Goal: Task Accomplishment & Management: Use online tool/utility

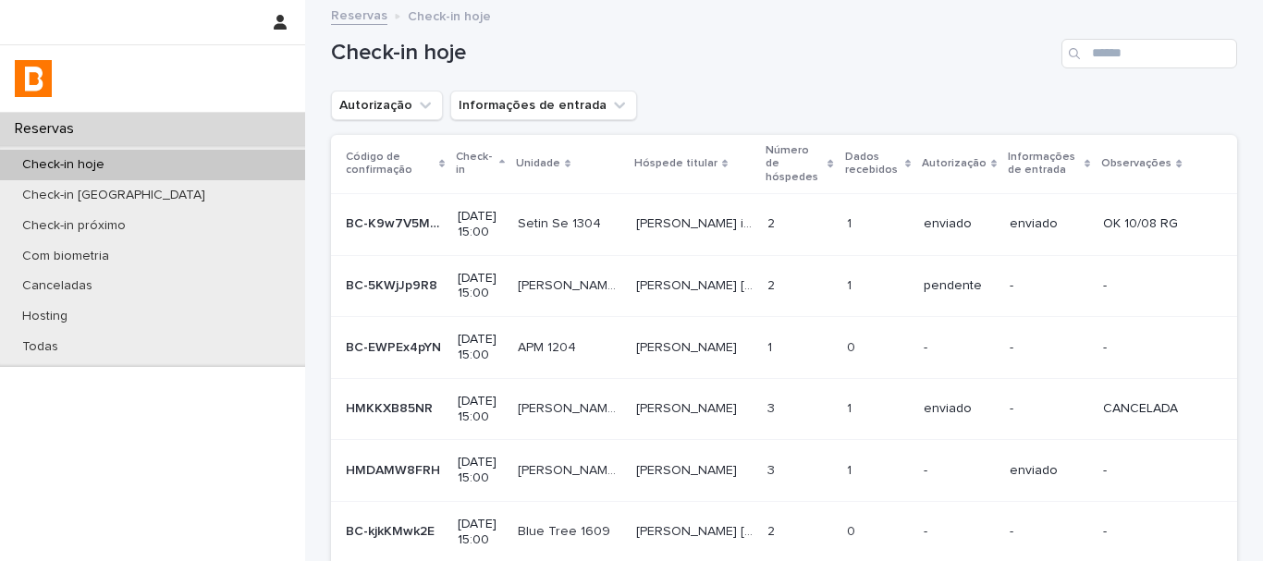
click at [760, 66] on h1 "Check-in hoje" at bounding box center [692, 53] width 723 height 27
click at [1123, 46] on input "Search" at bounding box center [1150, 54] width 176 height 30
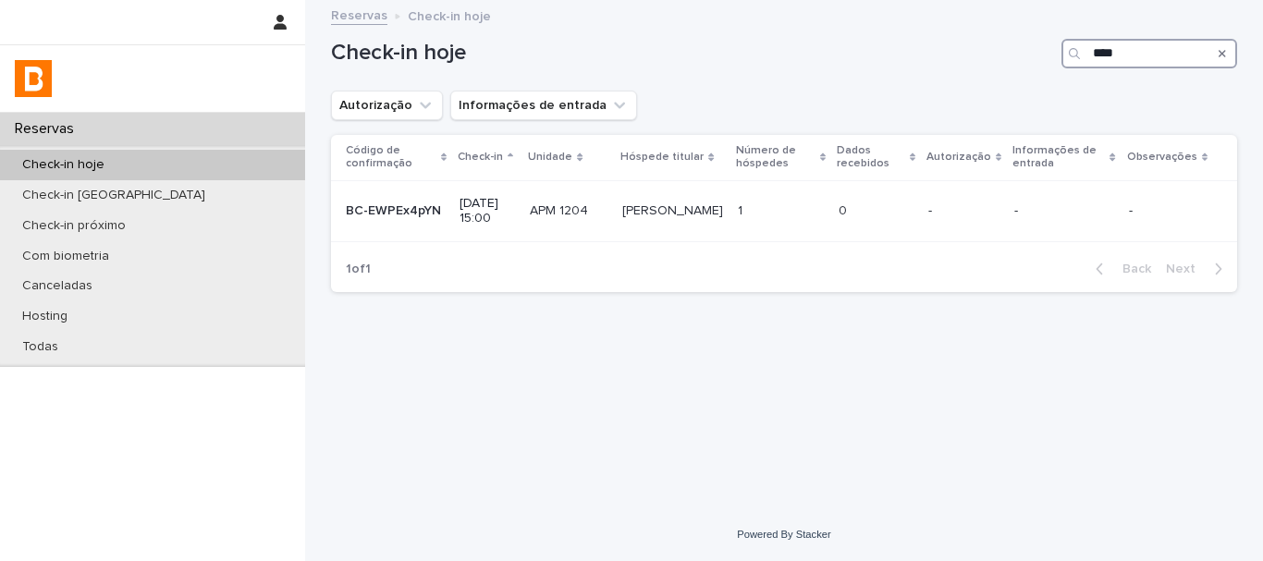
type input "****"
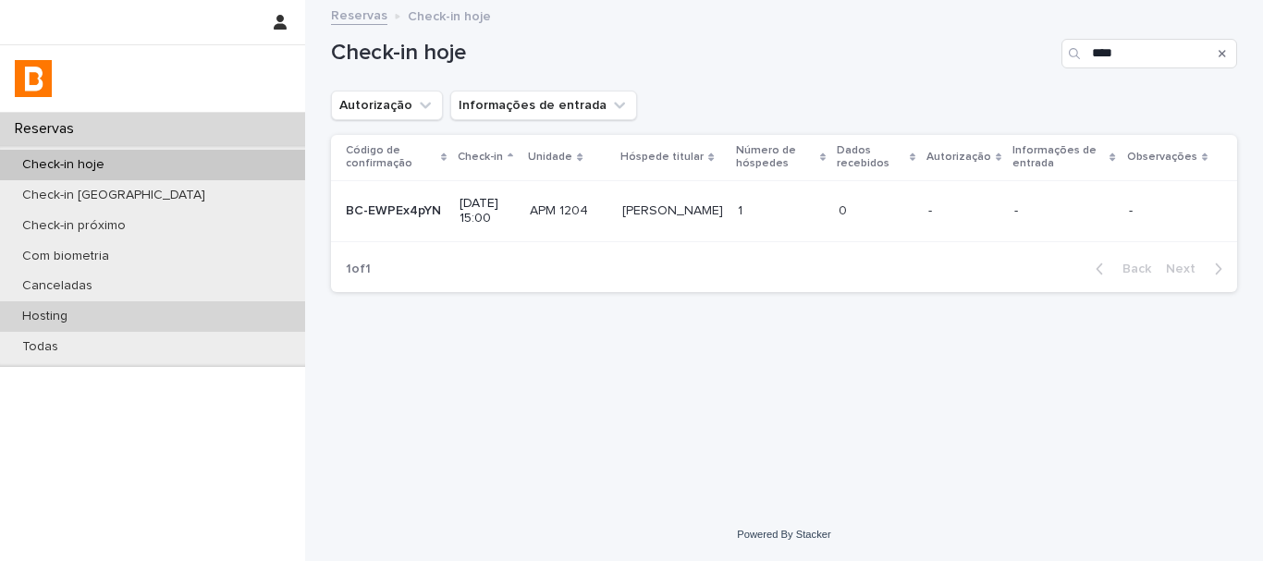
click at [194, 314] on div "Hosting" at bounding box center [152, 316] width 305 height 31
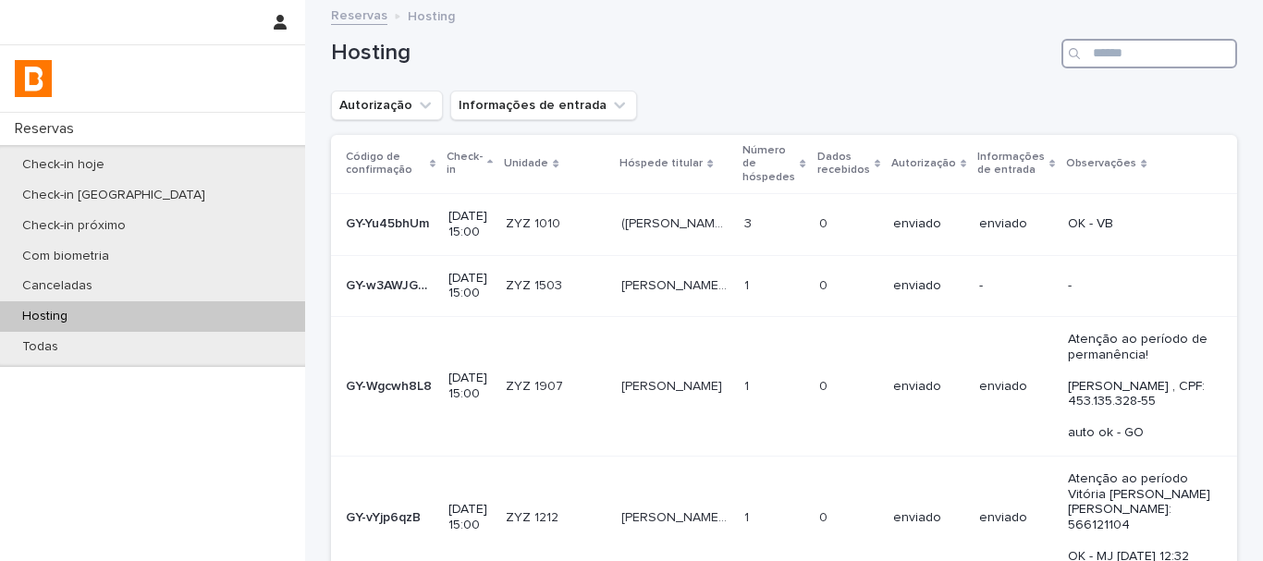
click at [1123, 64] on input "Search" at bounding box center [1150, 54] width 176 height 30
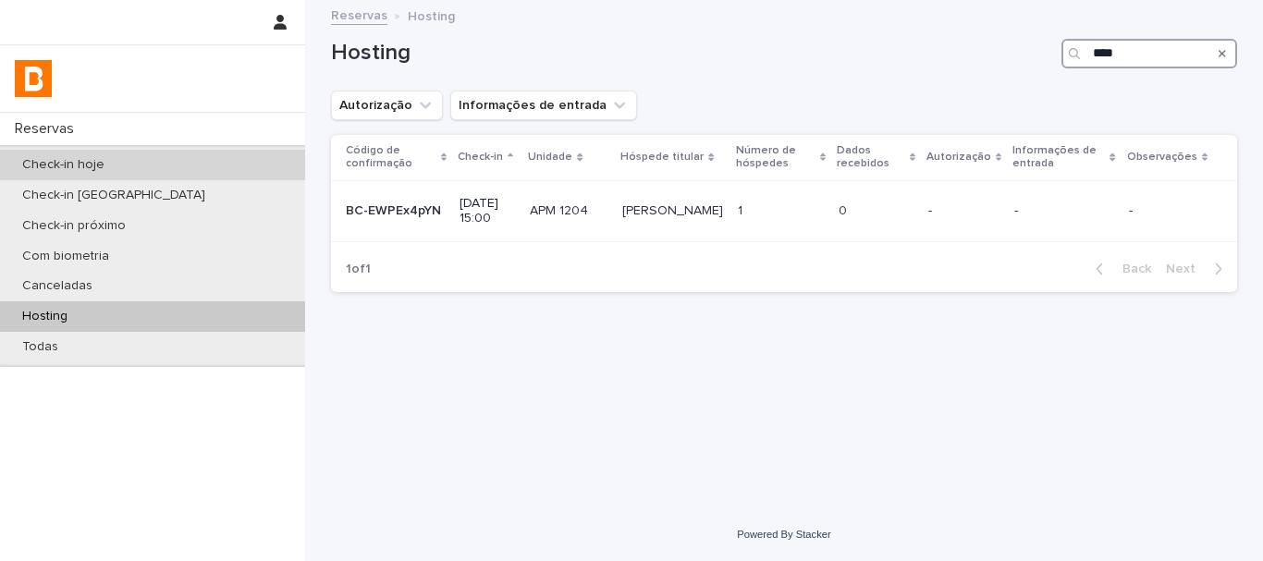
type input "****"
click at [185, 171] on div "Check-in hoje" at bounding box center [152, 165] width 305 height 31
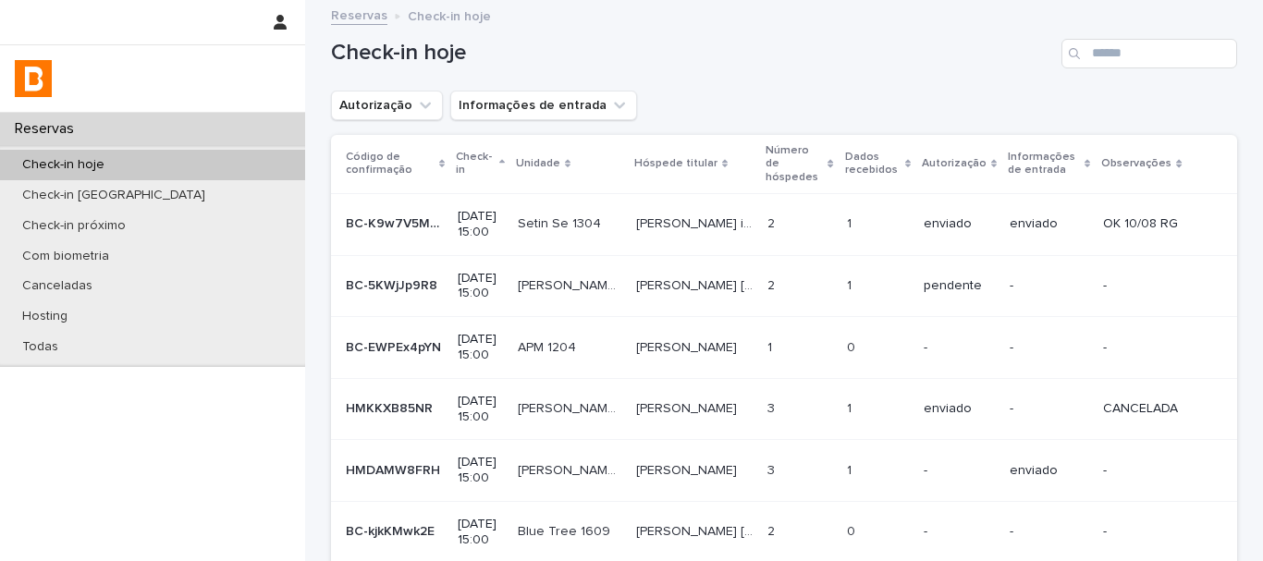
click at [753, 89] on div "Check-in hoje" at bounding box center [784, 46] width 906 height 89
click at [781, 56] on h1 "Check-in hoje" at bounding box center [692, 53] width 723 height 27
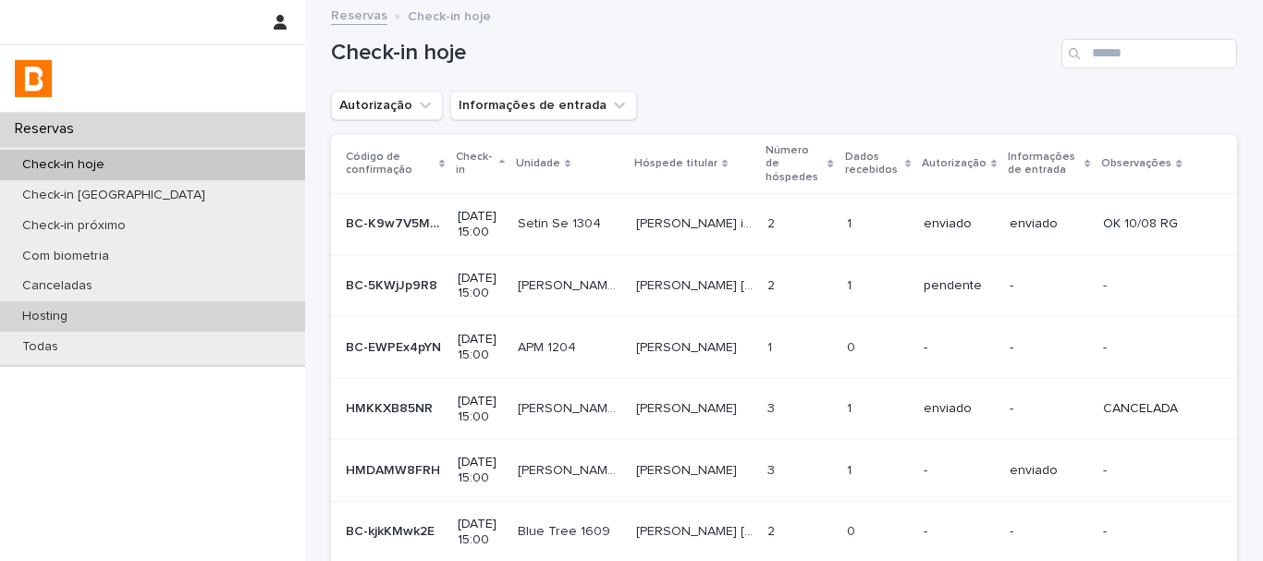
click at [183, 323] on div "Hosting" at bounding box center [152, 316] width 305 height 31
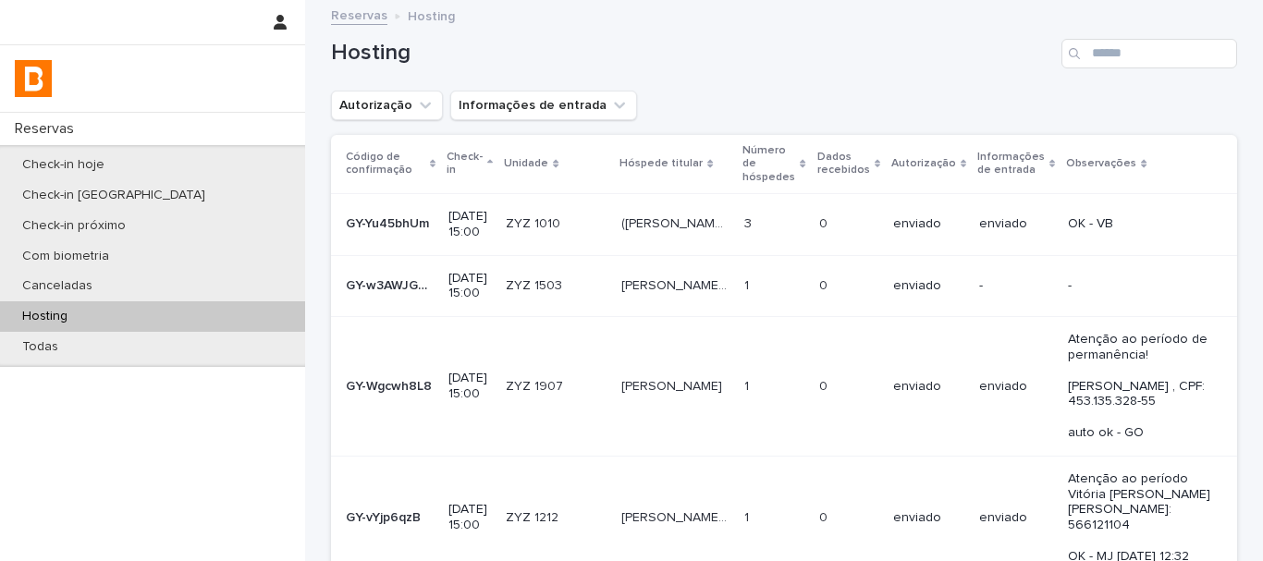
click at [1140, 36] on div "Hosting" at bounding box center [784, 46] width 906 height 89
click at [1139, 49] on input "Search" at bounding box center [1150, 54] width 176 height 30
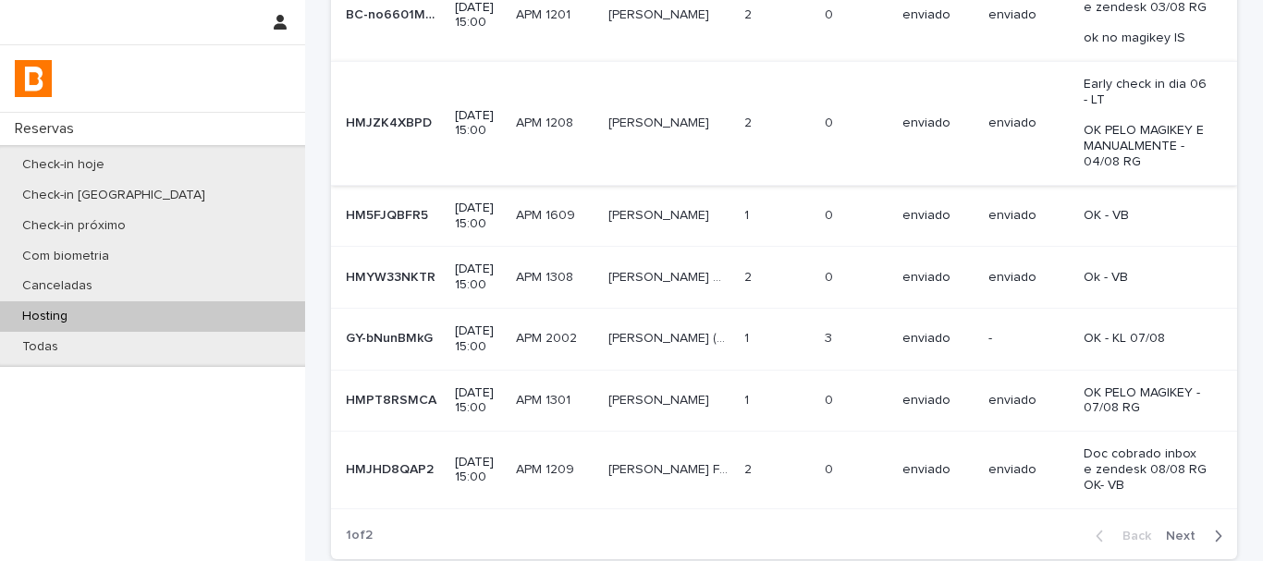
scroll to position [771, 0]
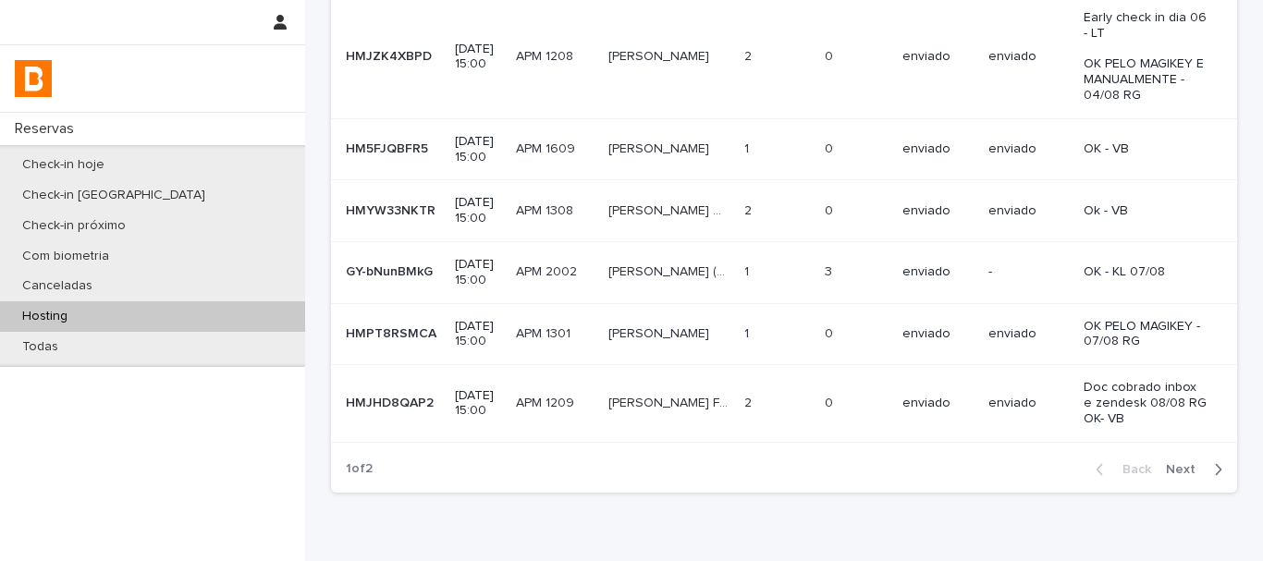
type input "***"
click at [1179, 461] on button "Next" at bounding box center [1198, 469] width 79 height 17
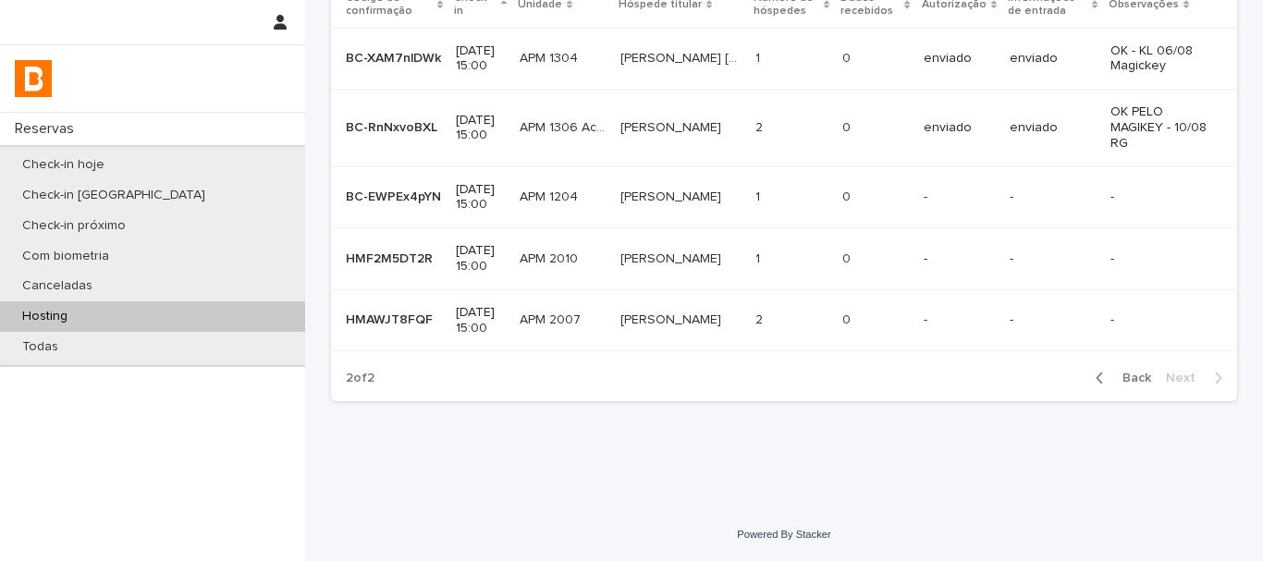
click at [1135, 377] on span "Back" at bounding box center [1132, 378] width 40 height 13
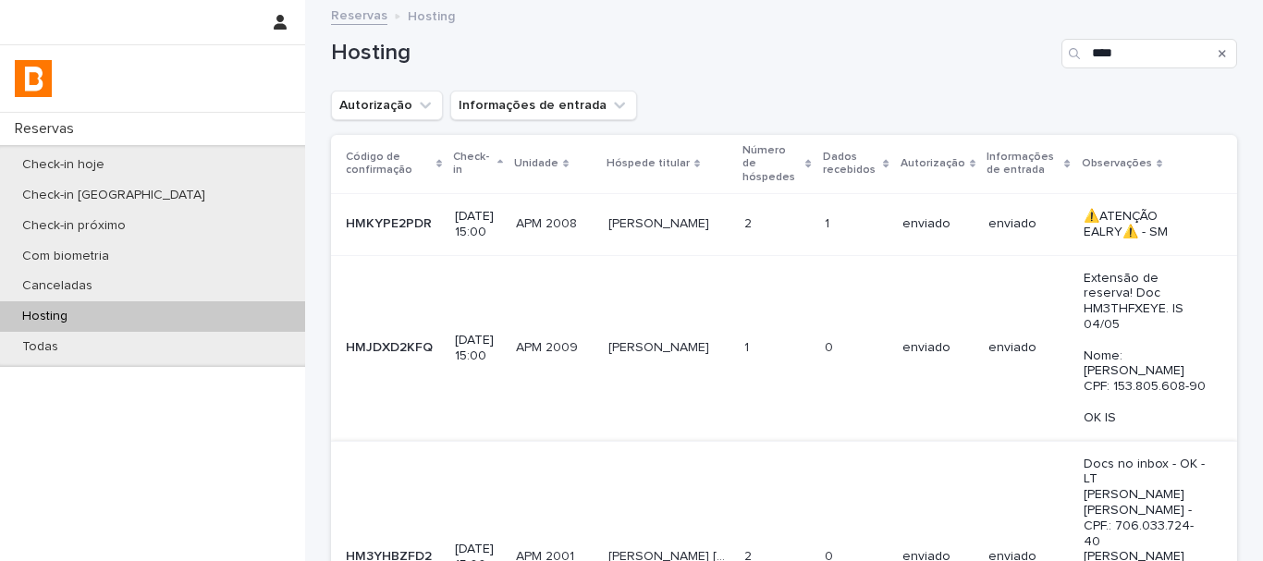
scroll to position [740, 0]
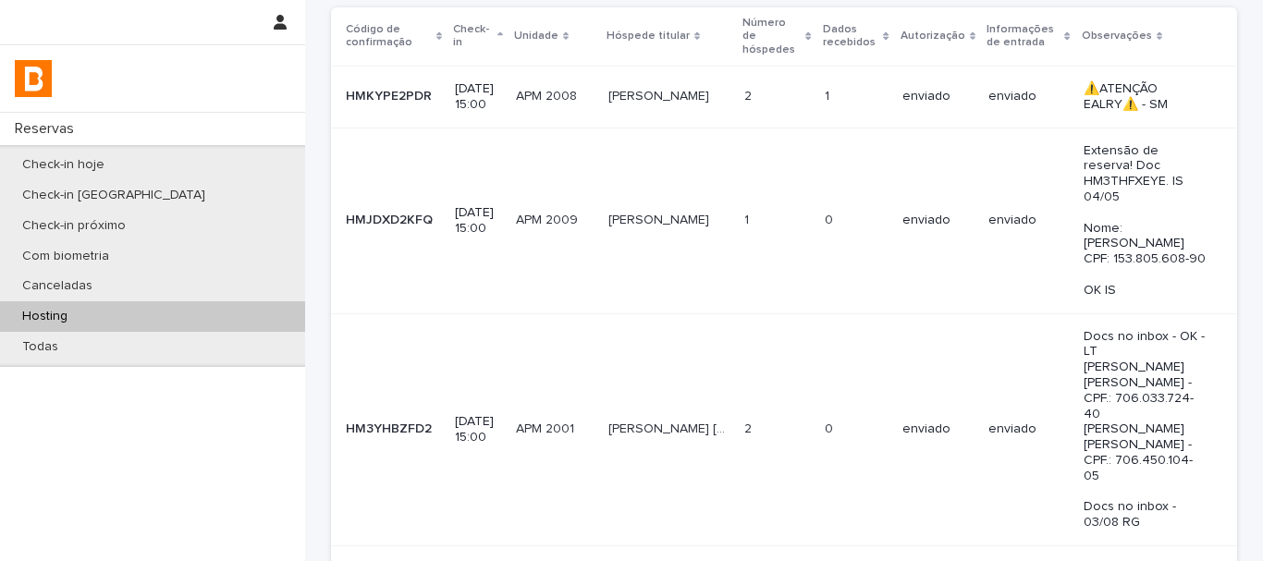
scroll to position [0, 0]
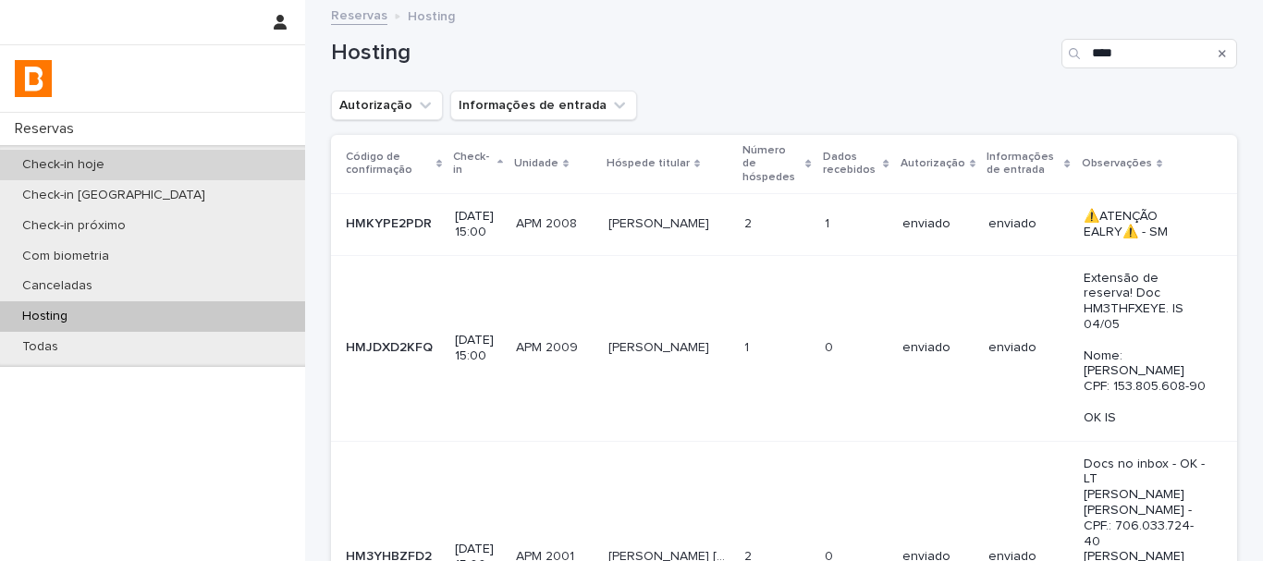
click at [173, 166] on div "Check-in hoje" at bounding box center [152, 165] width 305 height 31
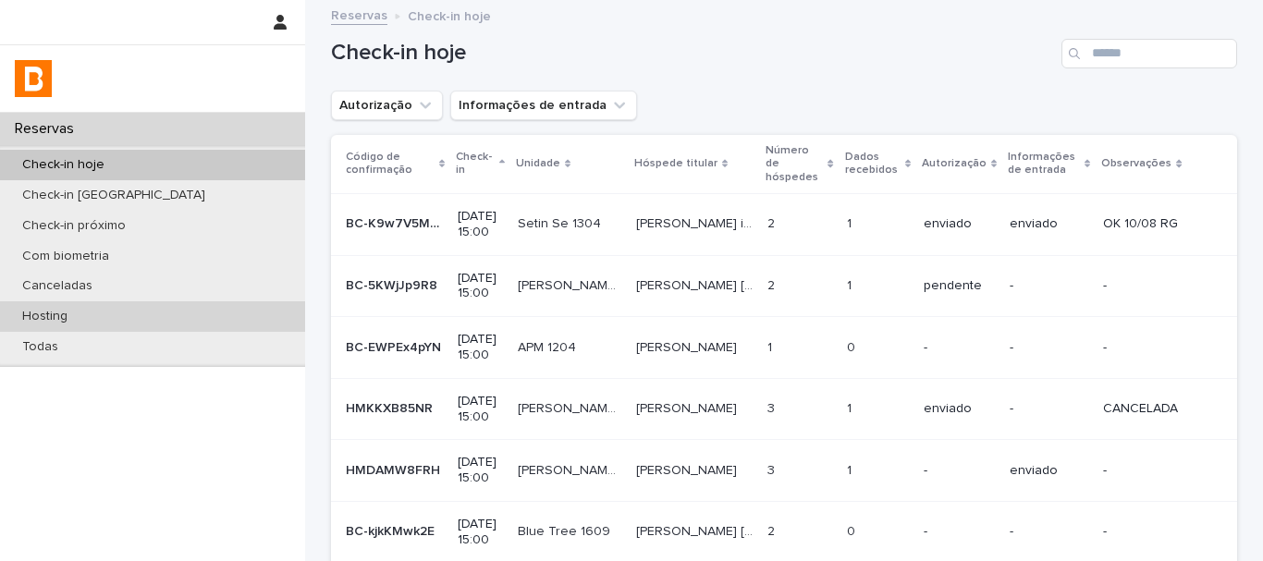
click at [147, 315] on div "Hosting" at bounding box center [152, 316] width 305 height 31
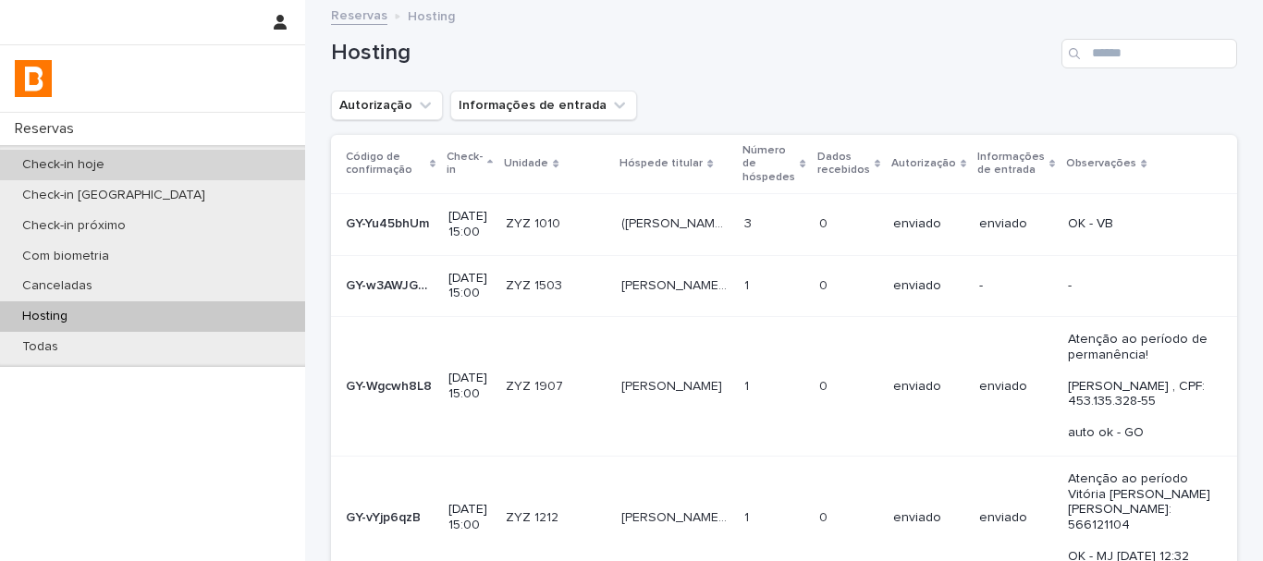
click at [153, 172] on div "Check-in hoje" at bounding box center [152, 165] width 305 height 31
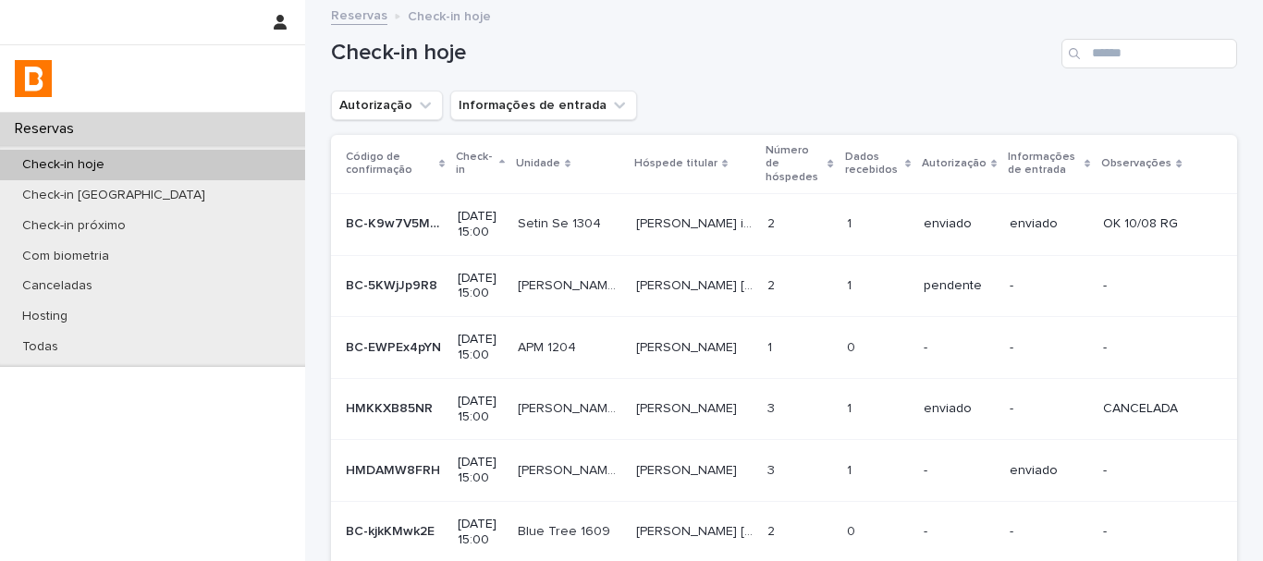
click at [783, 74] on div "Check-in hoje" at bounding box center [784, 46] width 906 height 89
click at [1107, 62] on input "Search" at bounding box center [1150, 54] width 176 height 30
type input "********"
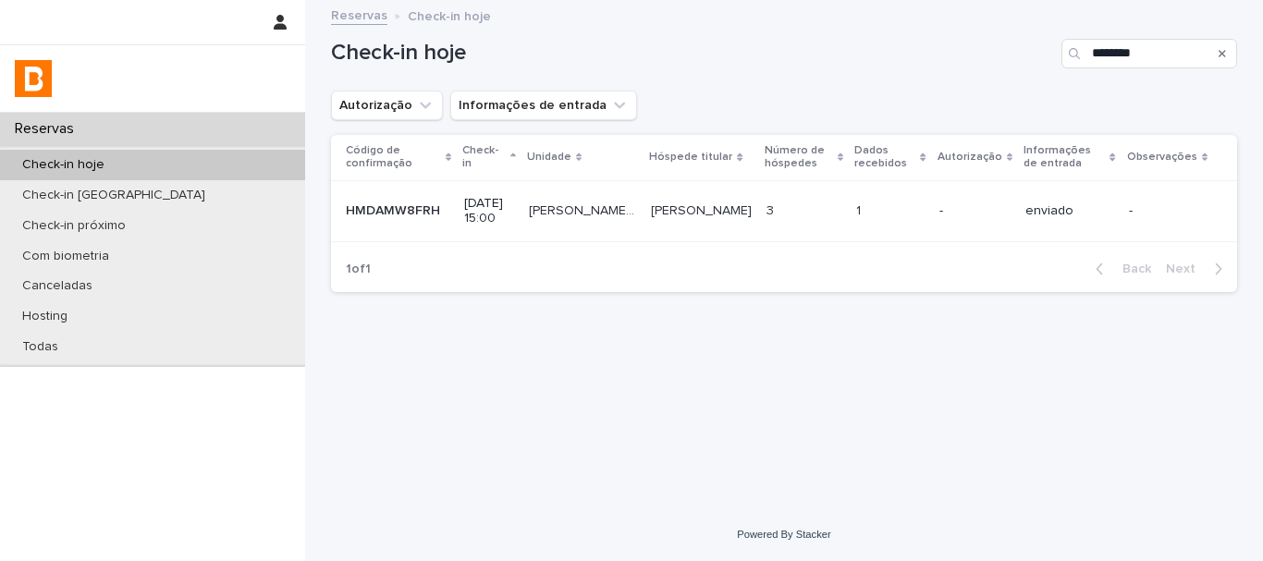
click at [863, 218] on p at bounding box center [890, 211] width 68 height 16
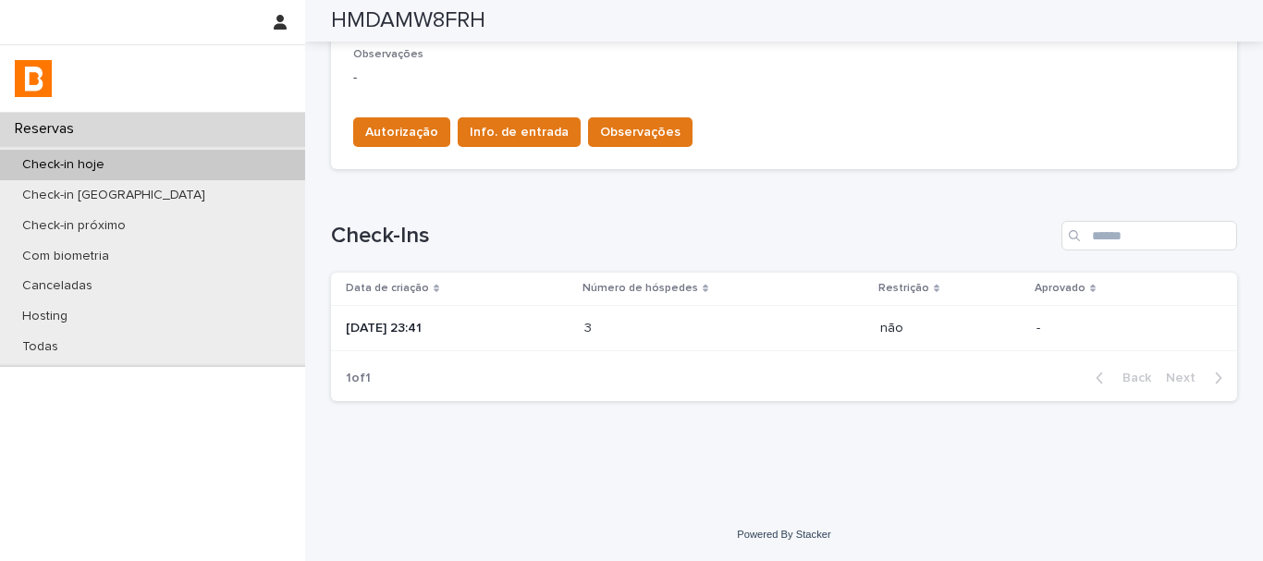
click at [831, 197] on div "Loading... Saving… Check-Ins Data de criação Número de hóspedes Restrição Aprov…" at bounding box center [784, 300] width 906 height 232
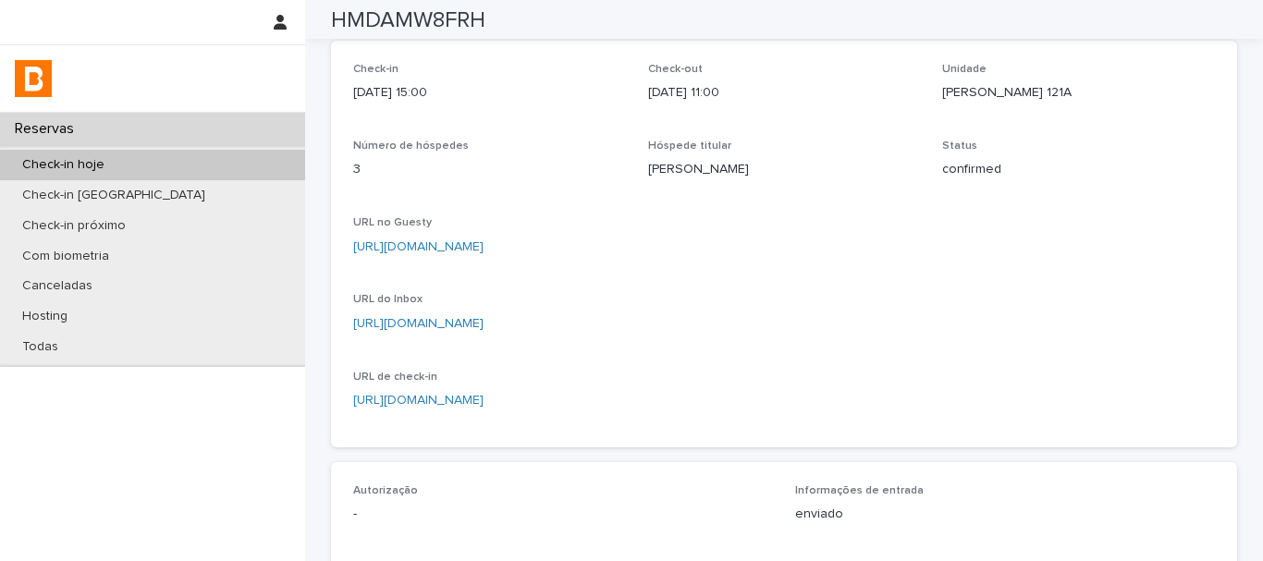
scroll to position [53, 0]
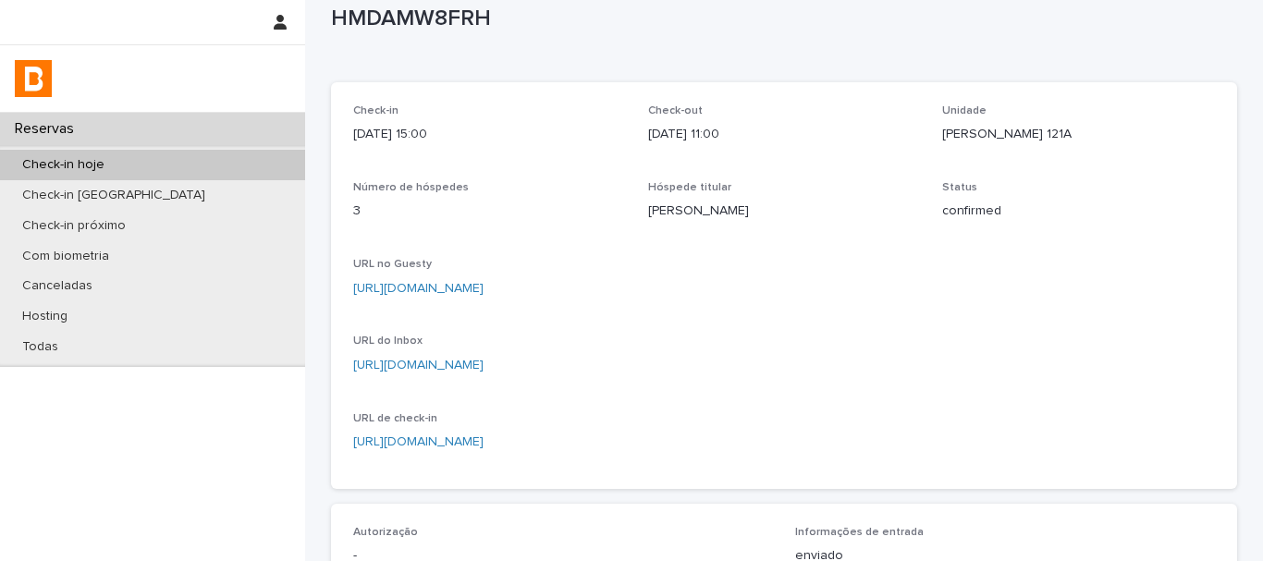
click at [882, 277] on div "[URL][DOMAIN_NAME]" at bounding box center [784, 287] width 862 height 23
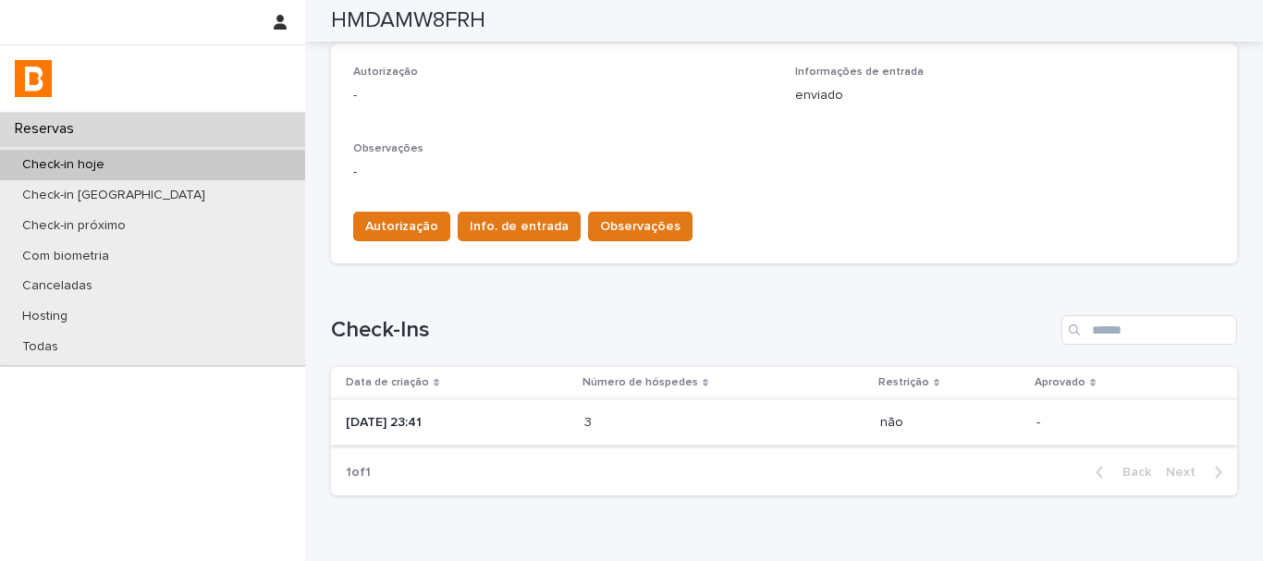
scroll to position [608, 0]
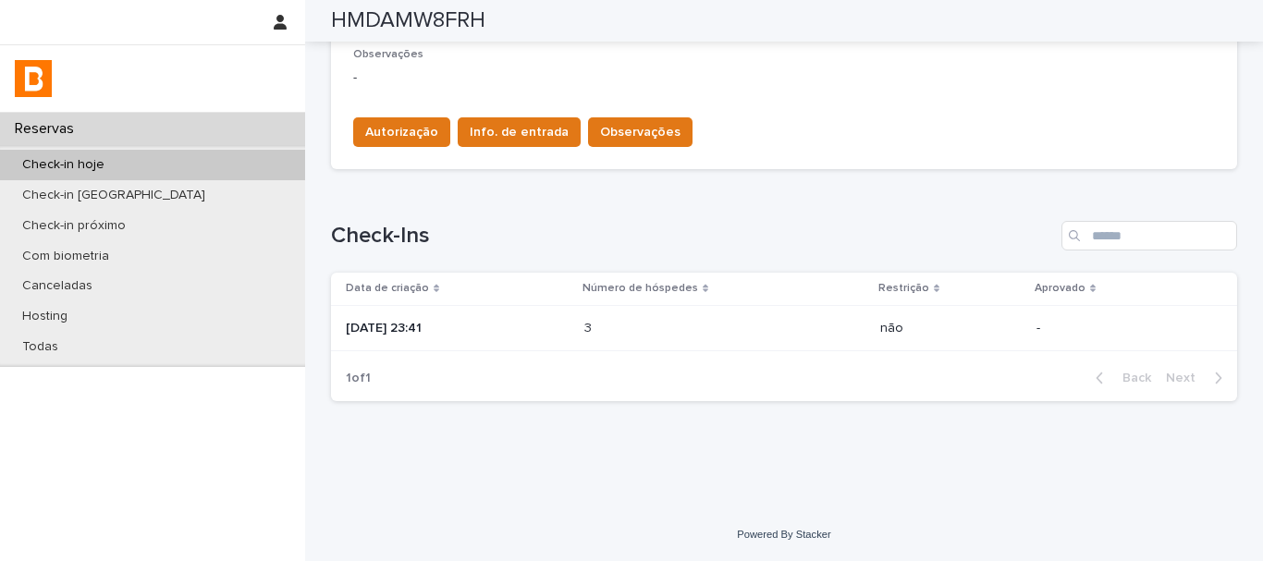
click at [663, 317] on div "3 3" at bounding box center [724, 329] width 281 height 31
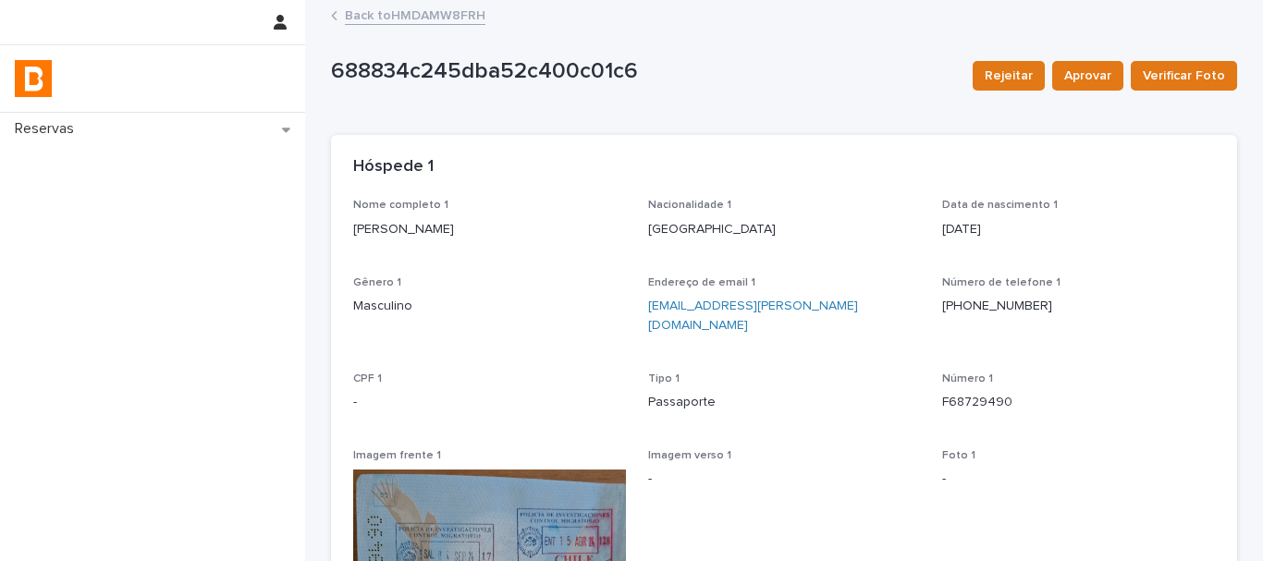
click at [369, 20] on link "Back to HMDAMW8FRH" at bounding box center [415, 14] width 141 height 21
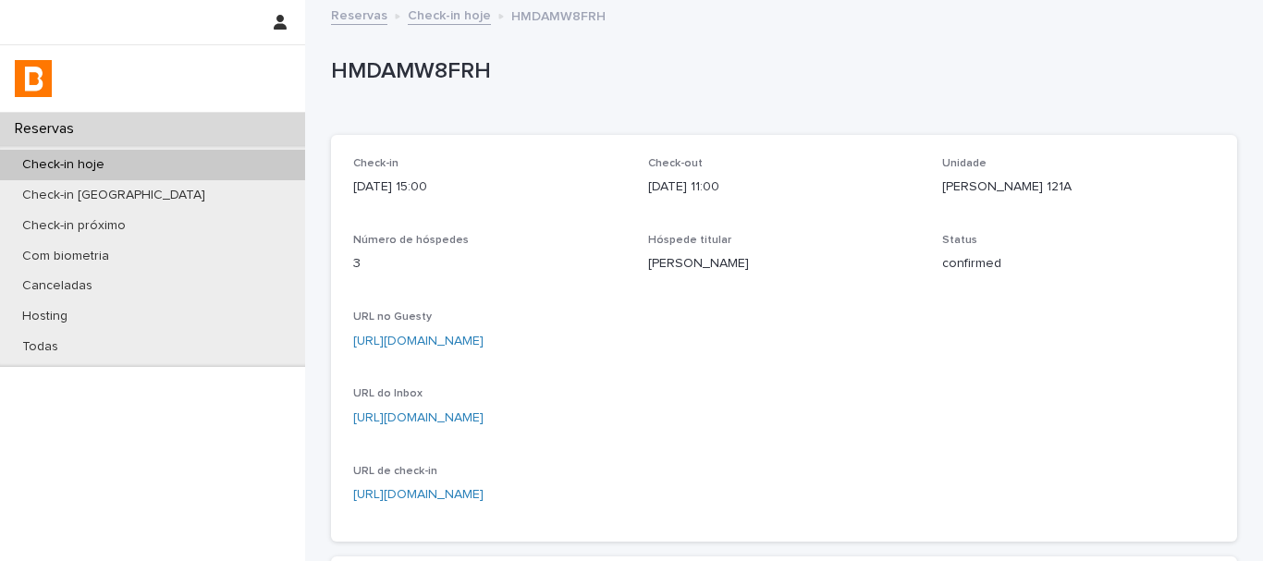
scroll to position [462, 0]
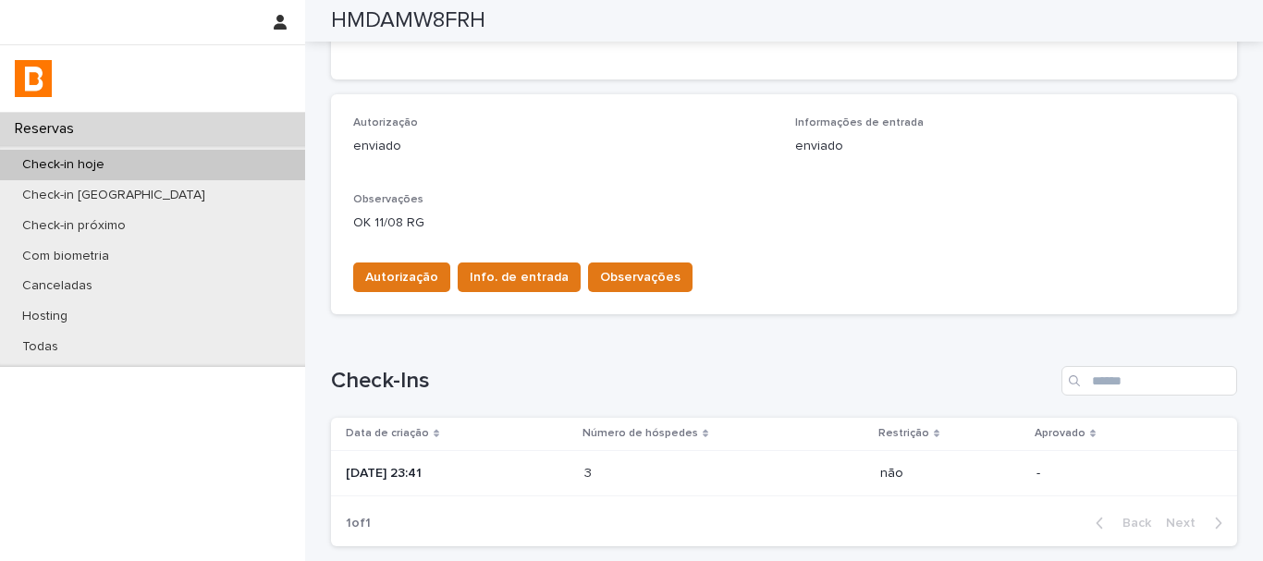
click at [222, 154] on div "Check-in hoje" at bounding box center [152, 165] width 305 height 31
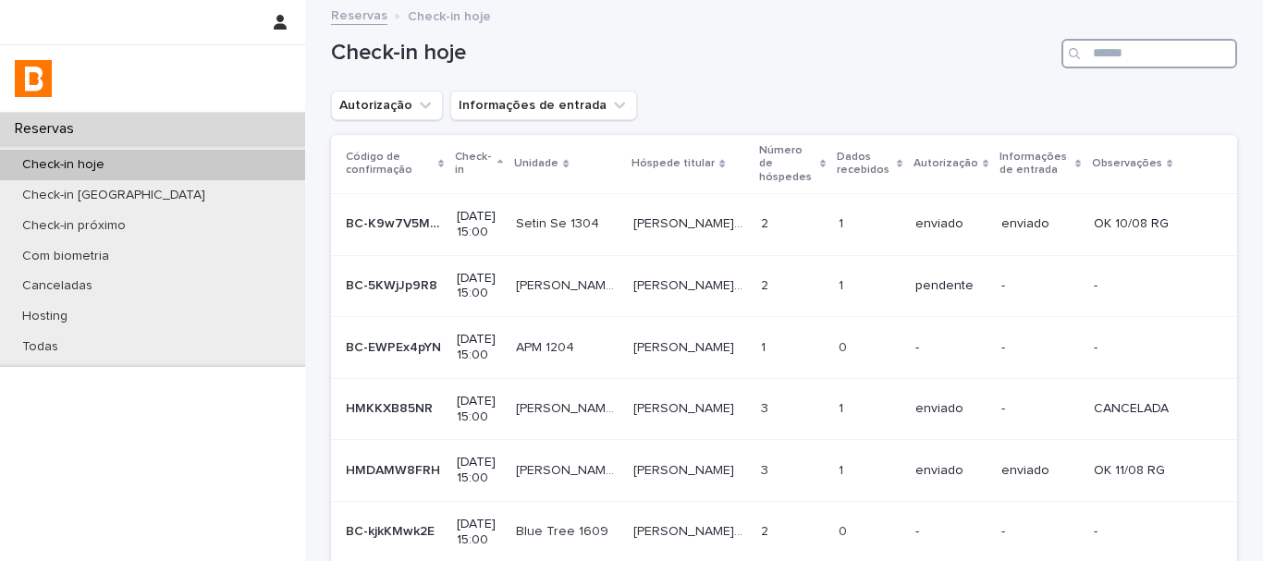
click at [1134, 54] on input "Search" at bounding box center [1150, 54] width 176 height 30
type input "***"
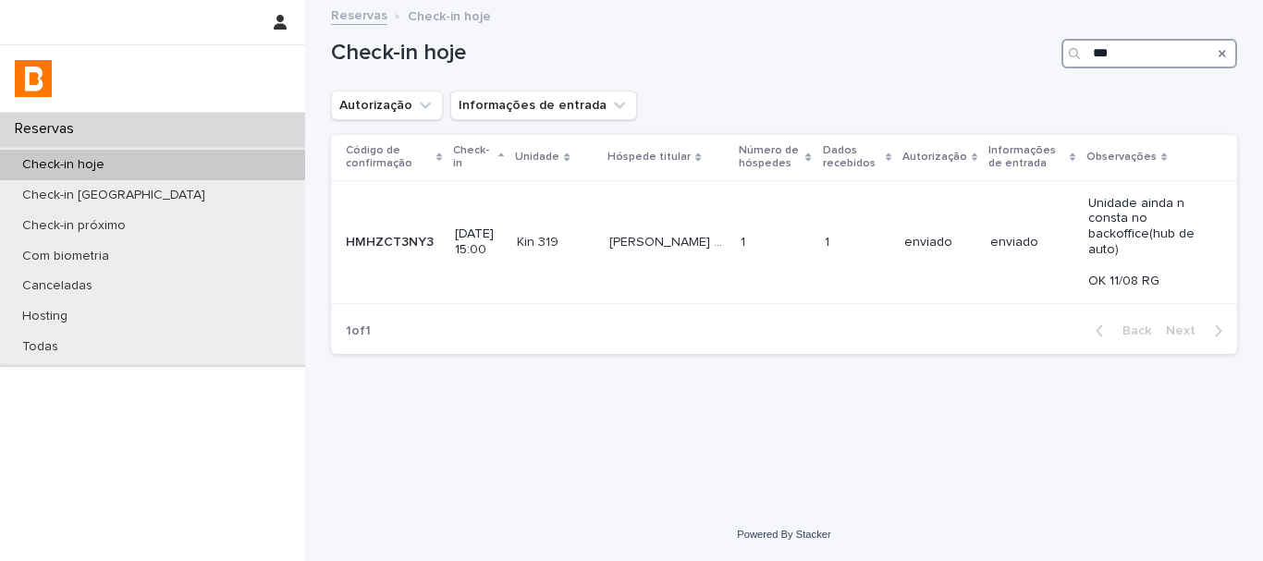
click at [1106, 52] on input "***" at bounding box center [1150, 54] width 176 height 30
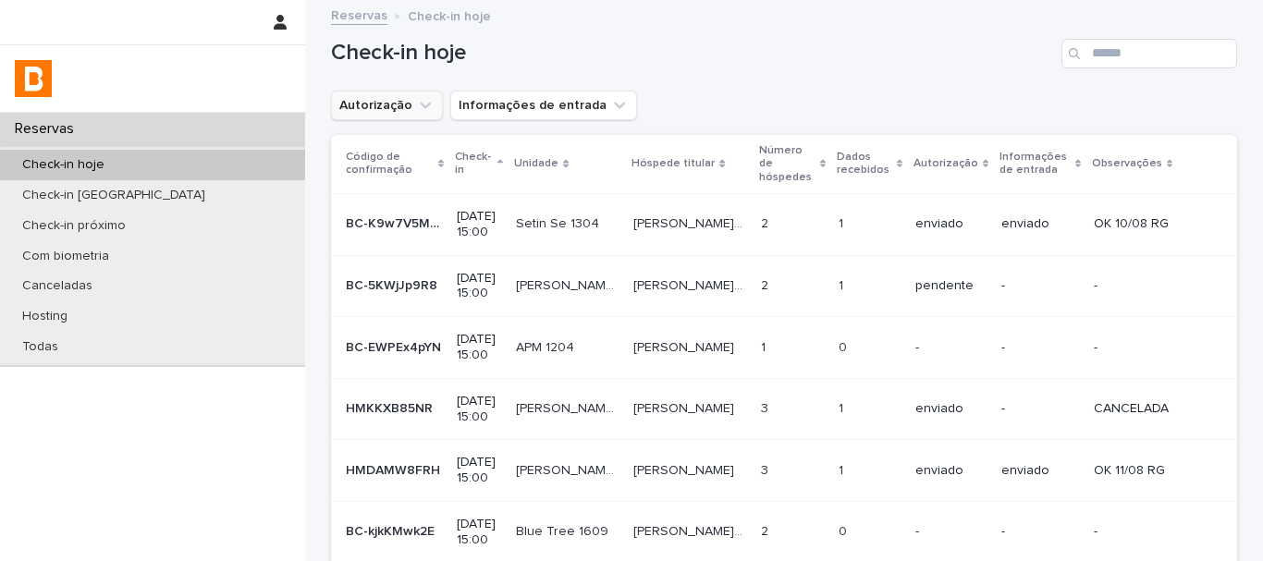
click at [376, 98] on button "Autorização" at bounding box center [387, 106] width 112 height 30
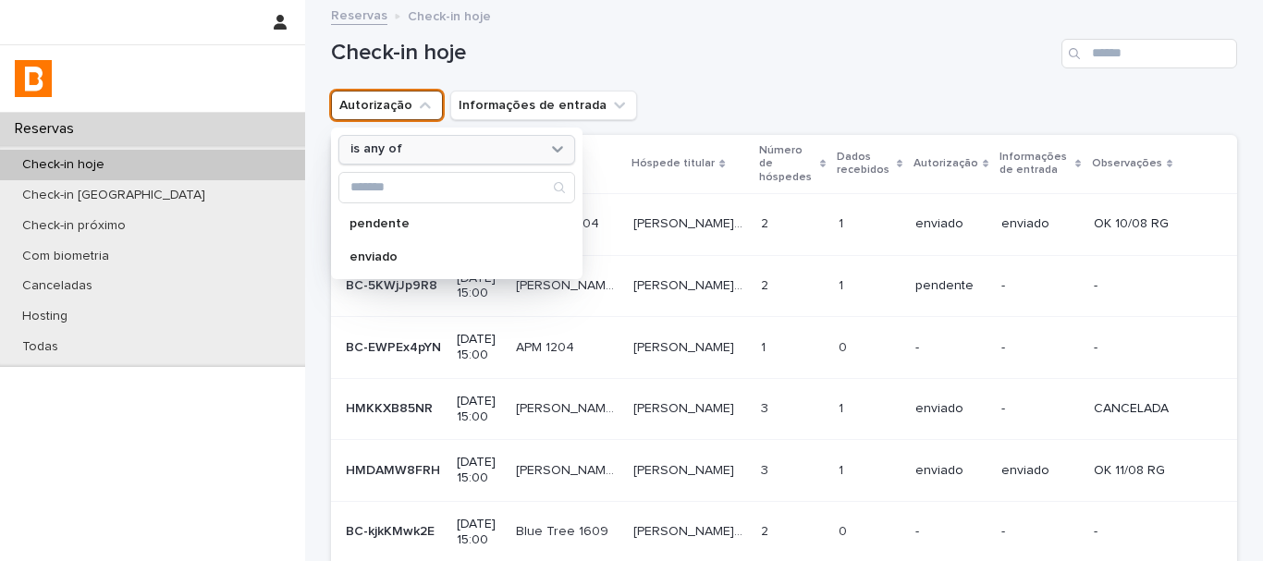
click at [392, 145] on div "is any of" at bounding box center [445, 149] width 204 height 19
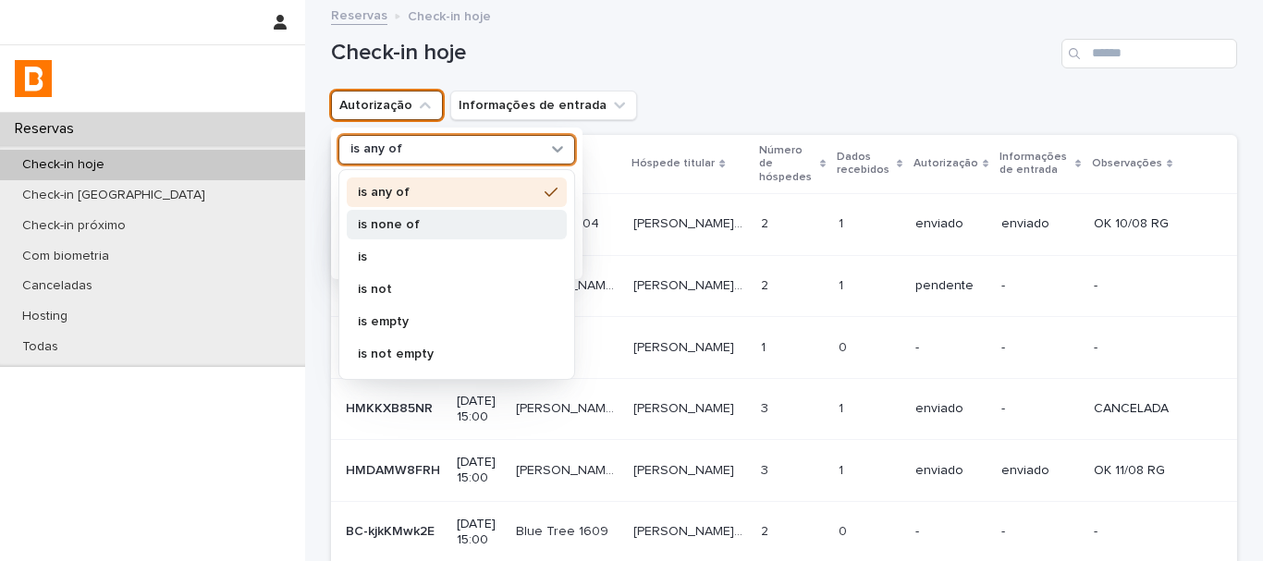
click at [390, 228] on p "is none of" at bounding box center [447, 224] width 179 height 13
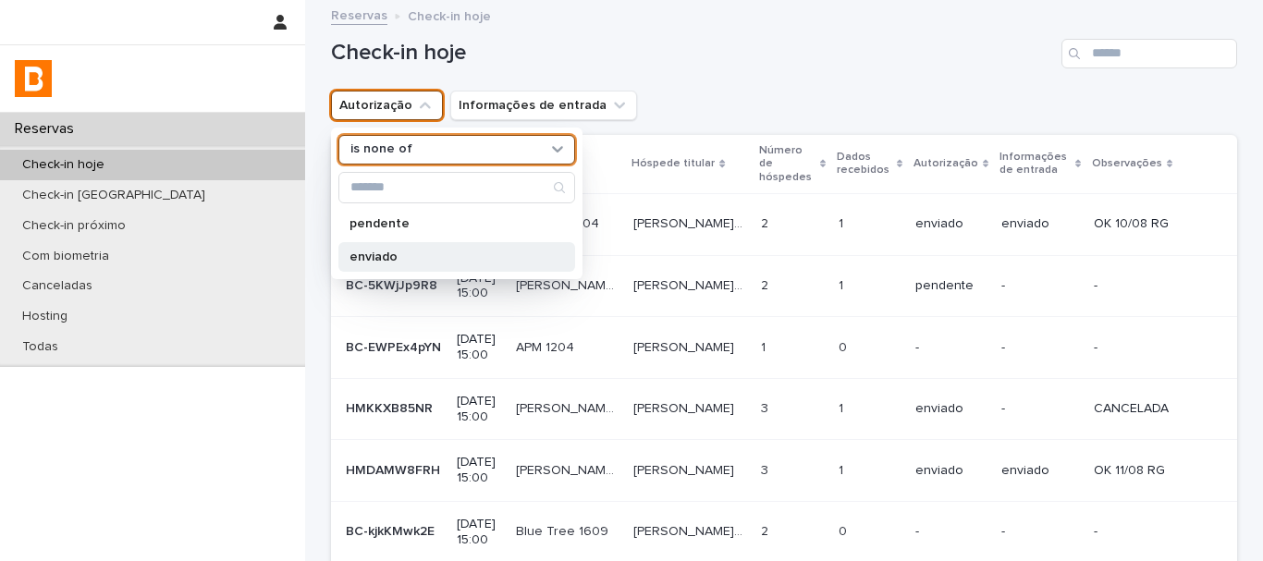
click at [380, 259] on p "enviado" at bounding box center [448, 257] width 196 height 13
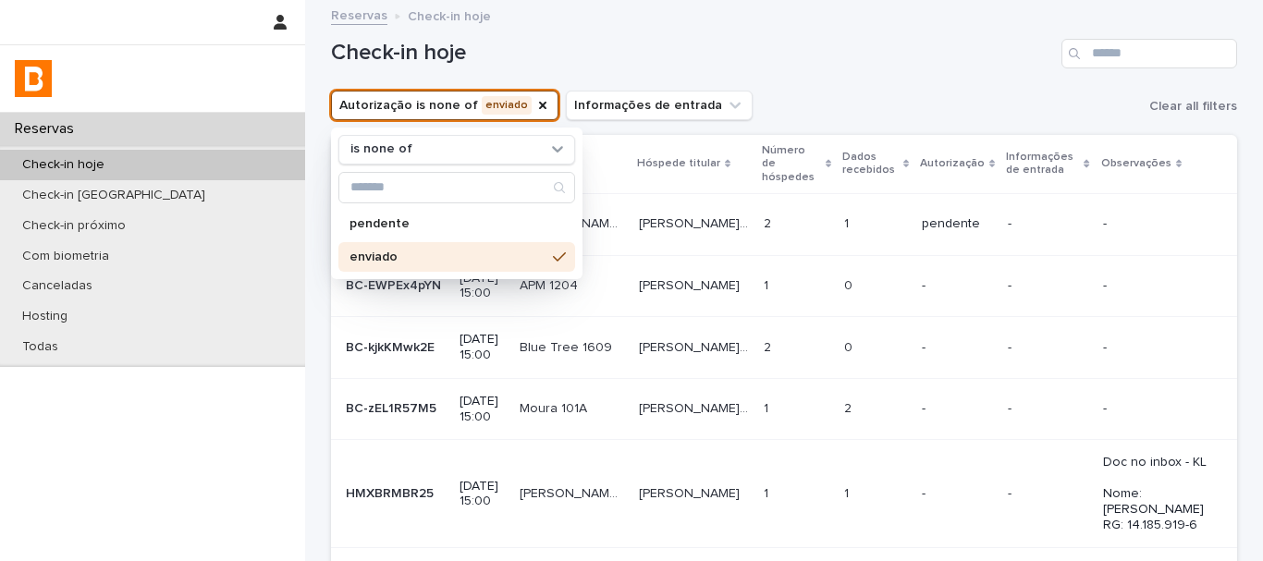
click at [739, 78] on div "Check-in hoje" at bounding box center [784, 46] width 906 height 89
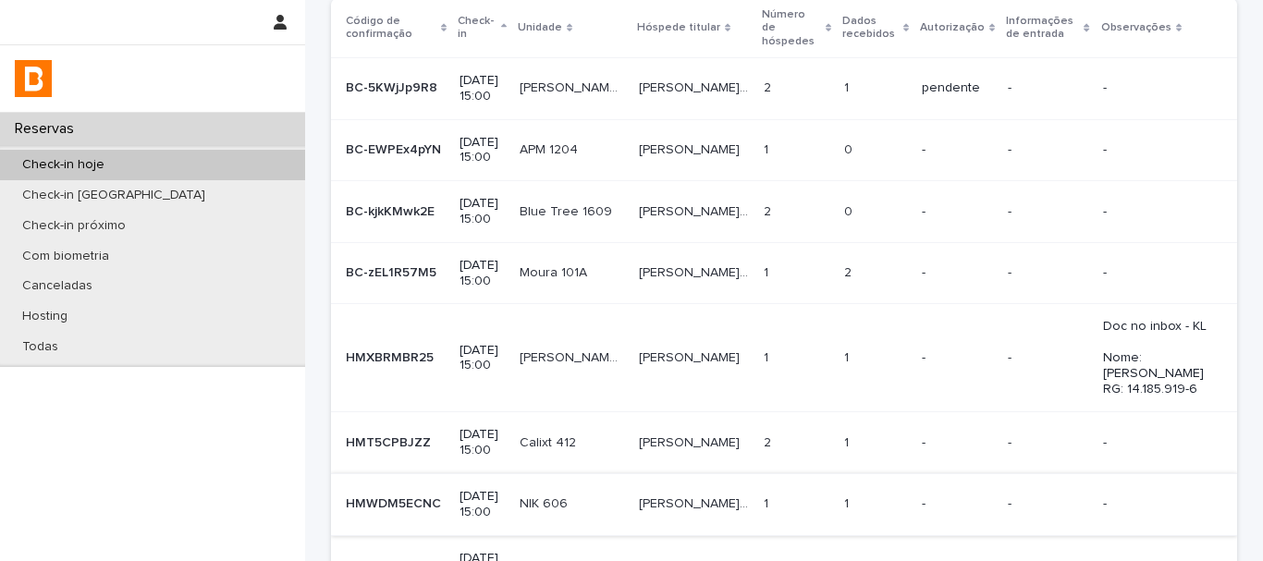
scroll to position [508, 0]
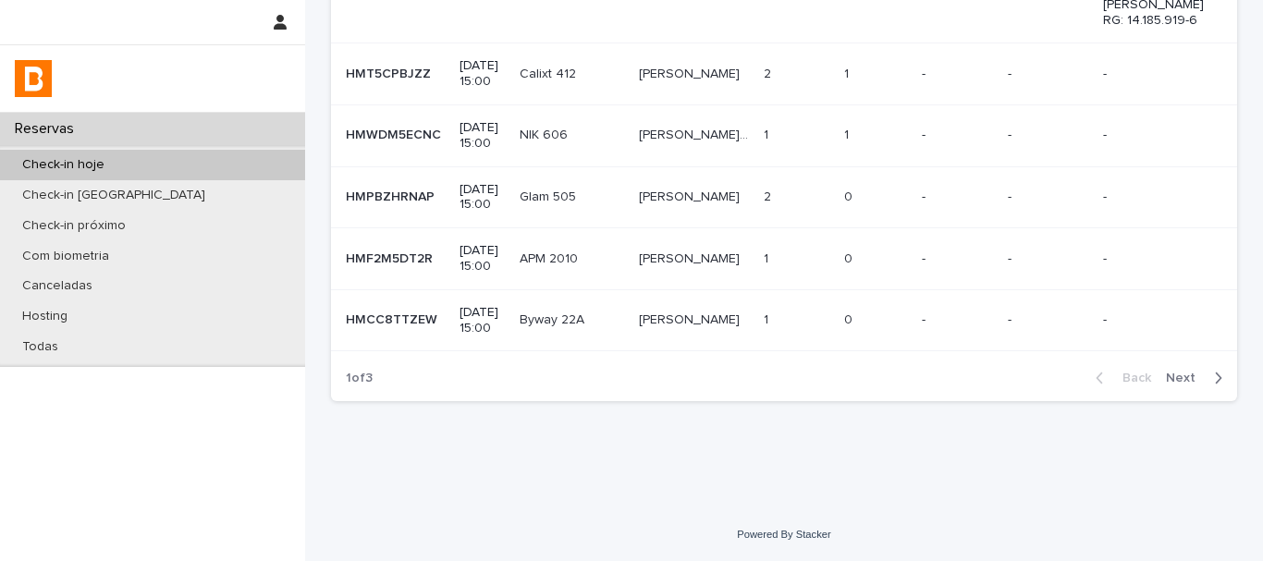
click at [1188, 378] on span "Next" at bounding box center [1186, 378] width 41 height 13
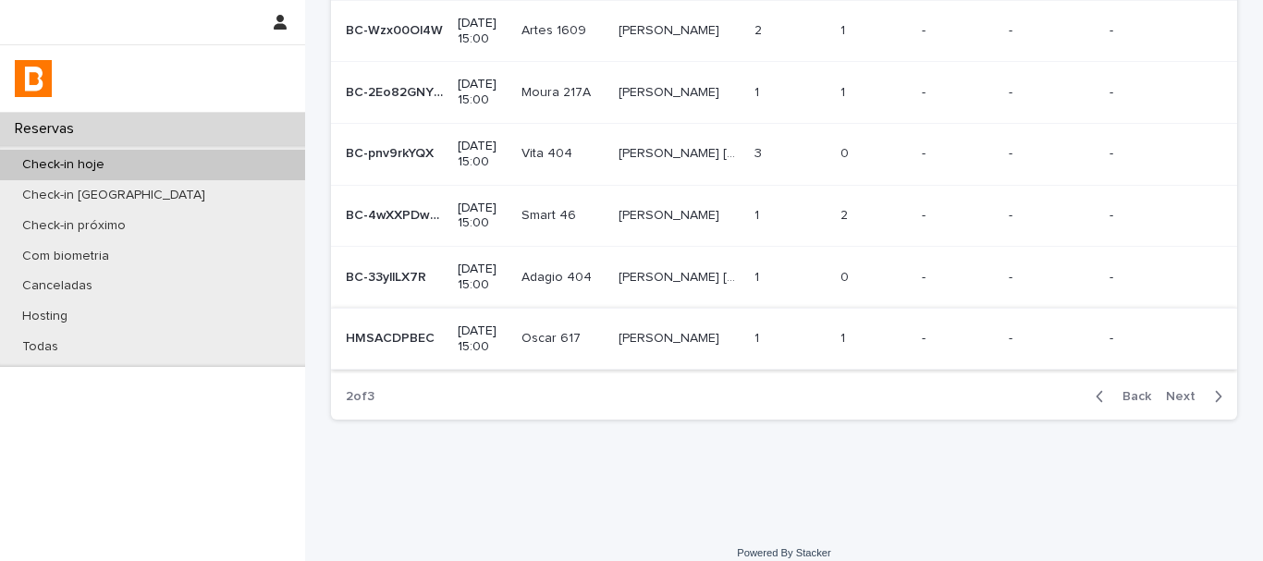
scroll to position [445, 0]
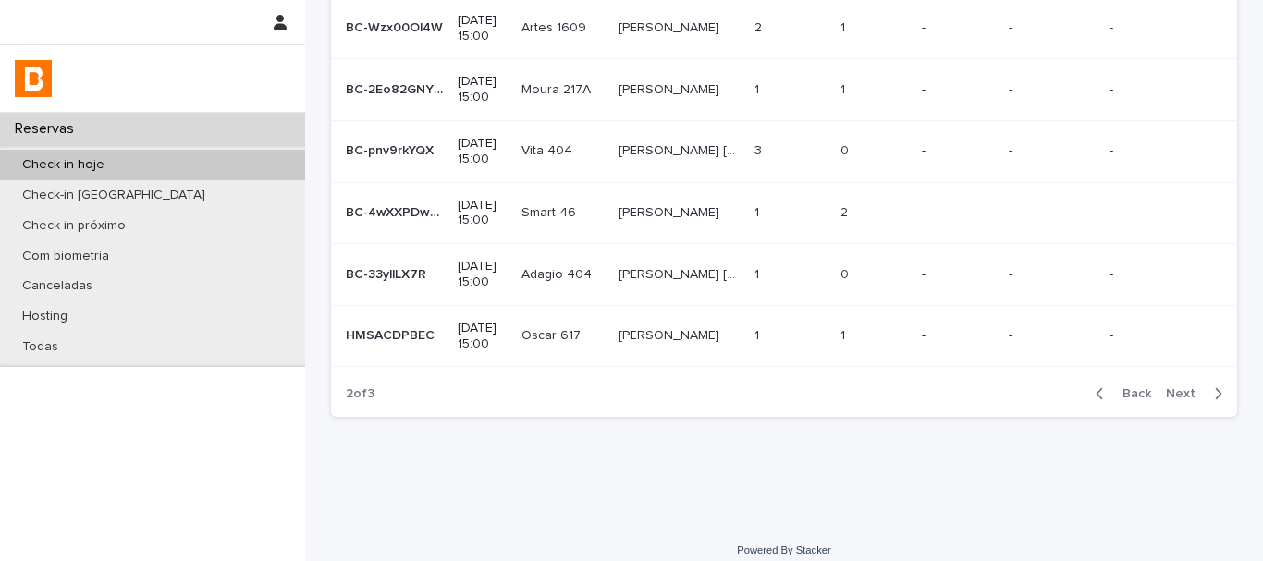
click at [1175, 388] on span "Next" at bounding box center [1186, 394] width 41 height 13
click at [1144, 435] on div "Loading... Saving… Loading... Saving… Check-in hoje Autorização is none of envi…" at bounding box center [784, 18] width 925 height 922
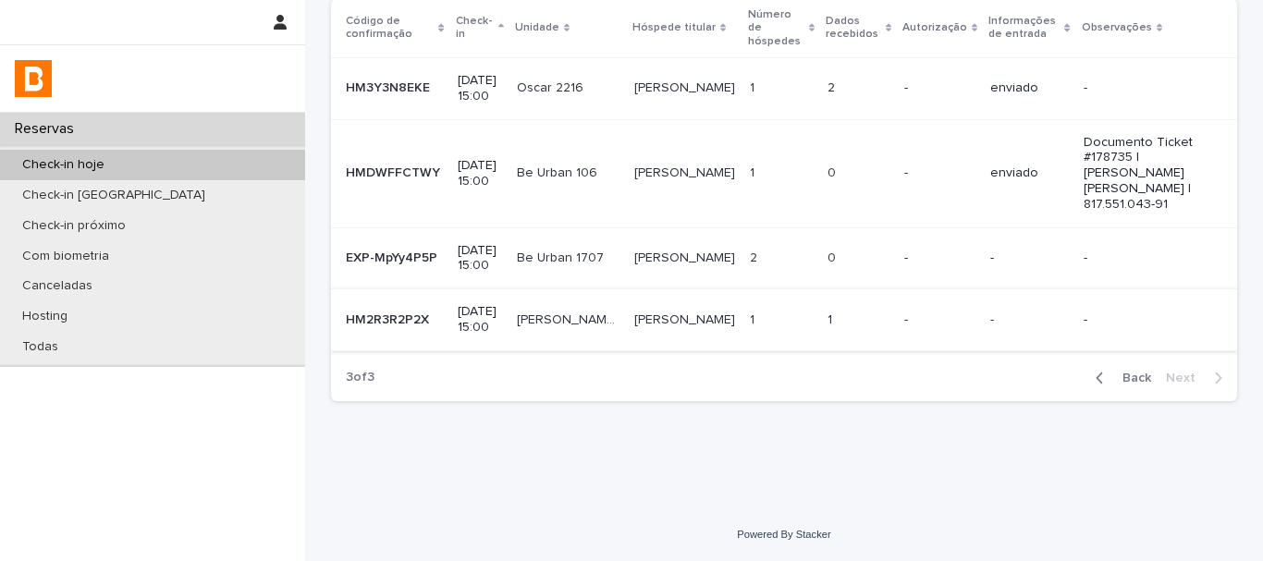
scroll to position [92, 0]
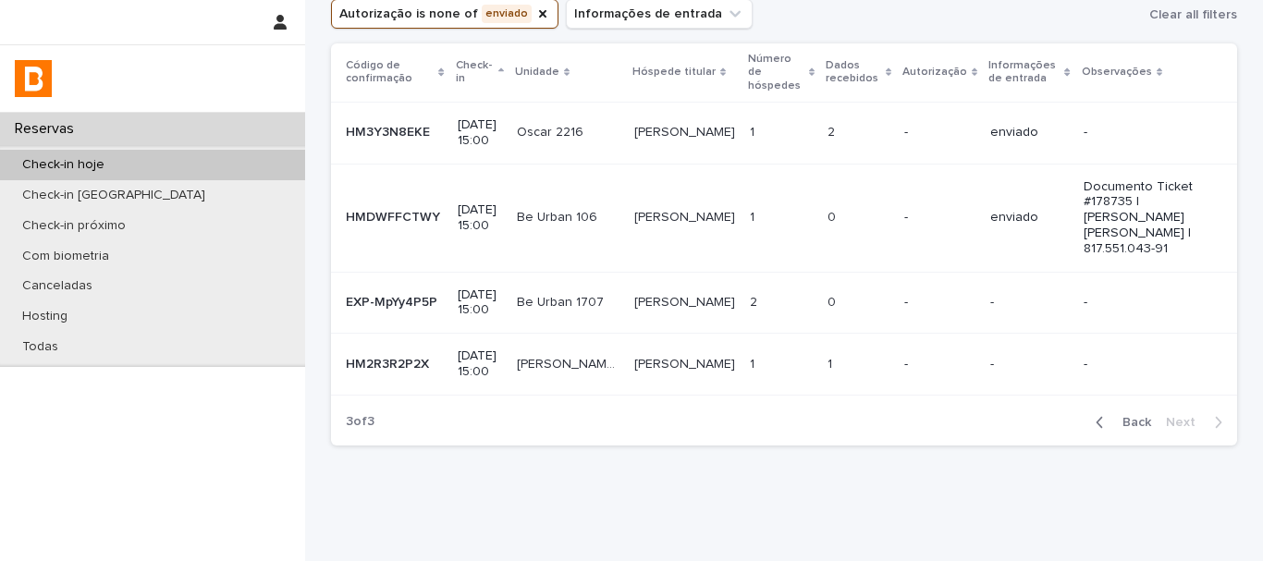
click at [1017, 447] on div "Loading... Saving… Loading... Saving… Check-in hoje Autorização is none of envi…" at bounding box center [784, 208] width 925 height 597
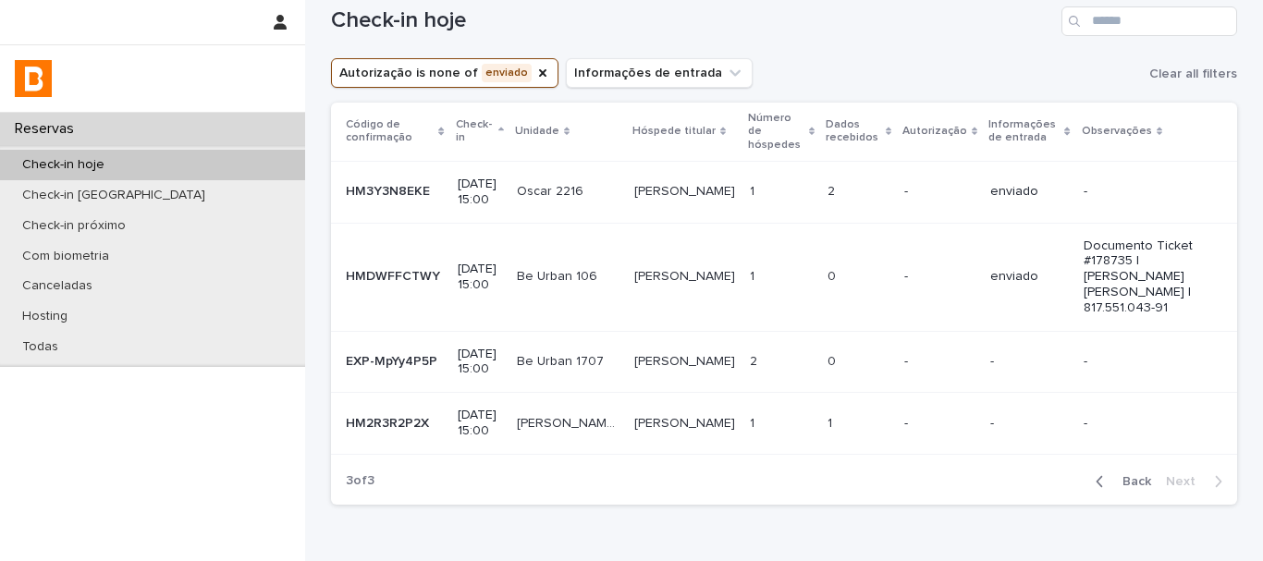
scroll to position [0, 0]
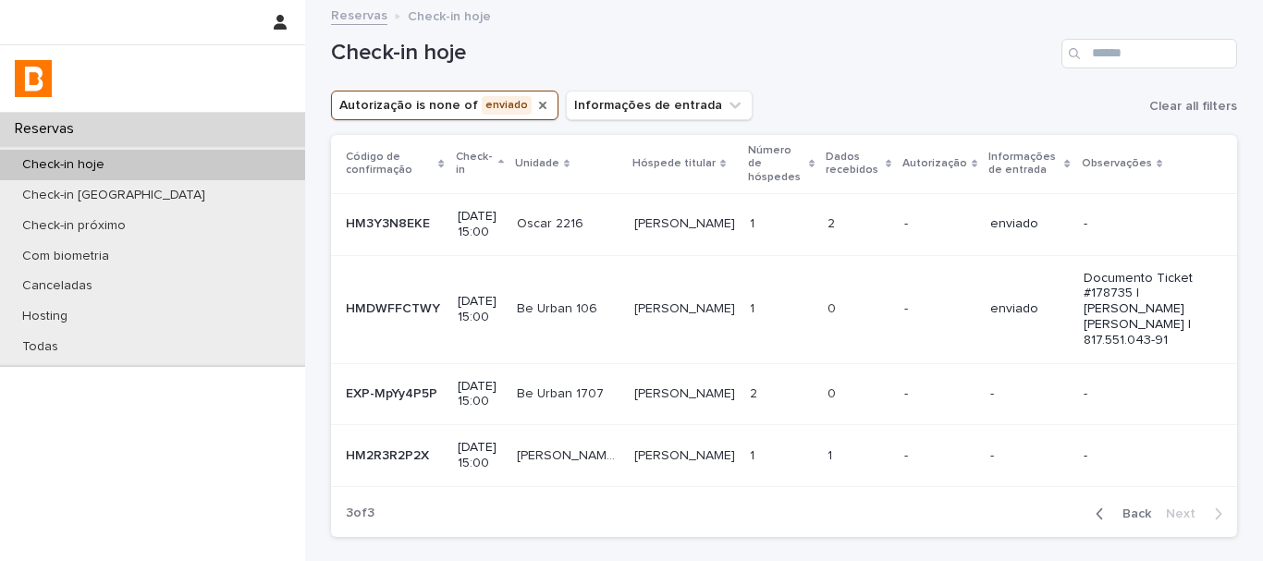
click at [535, 106] on icon "Autorização" at bounding box center [542, 105] width 15 height 15
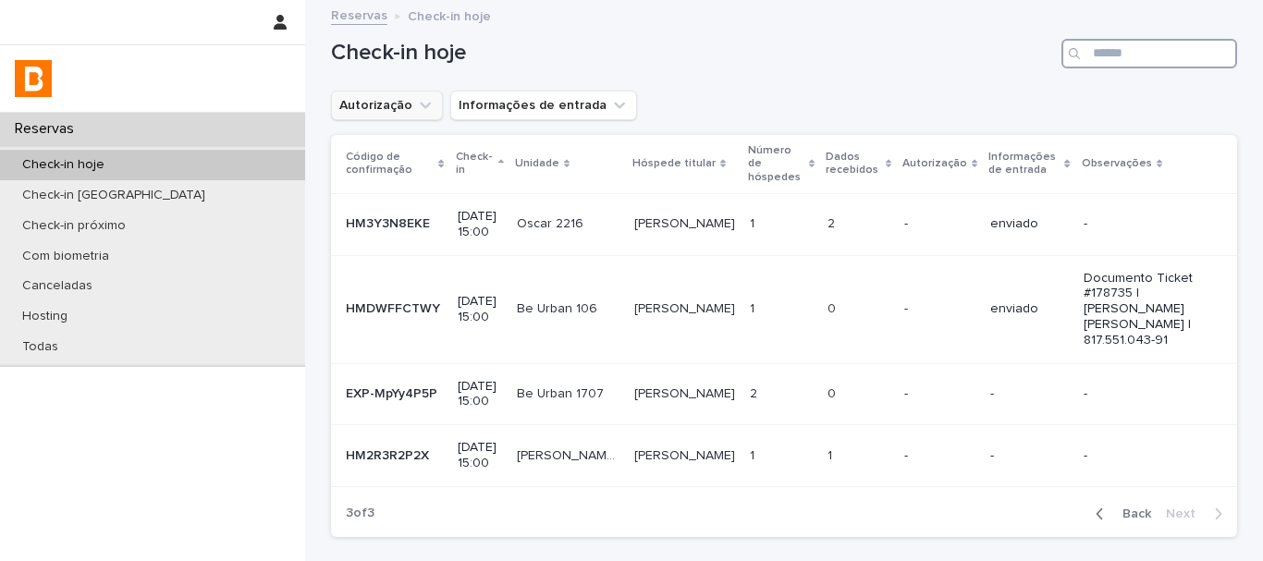
click at [1116, 59] on input "Search" at bounding box center [1150, 54] width 176 height 30
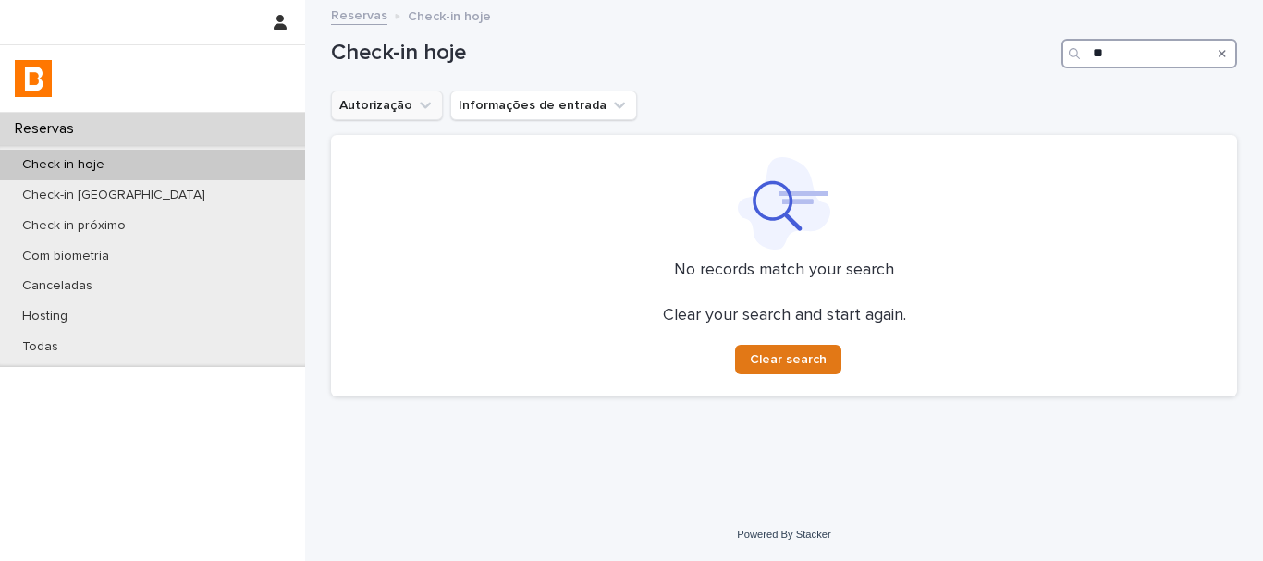
type input "*"
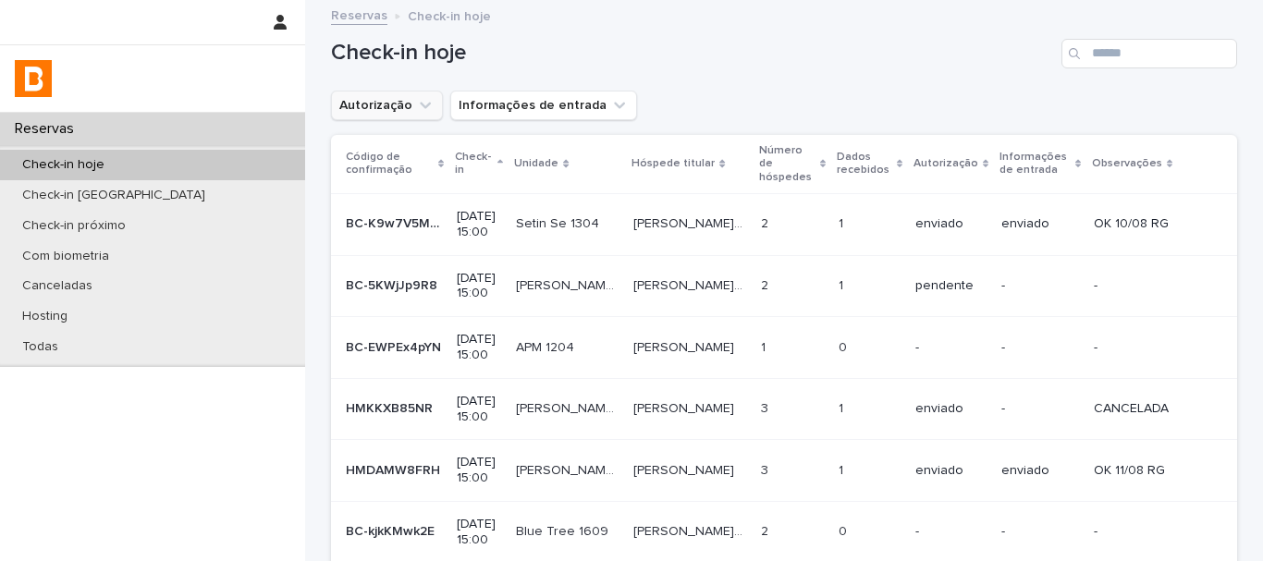
click at [993, 94] on div "Autorização Informações de entrada" at bounding box center [784, 106] width 906 height 30
click at [1087, 56] on input "Search" at bounding box center [1150, 54] width 176 height 30
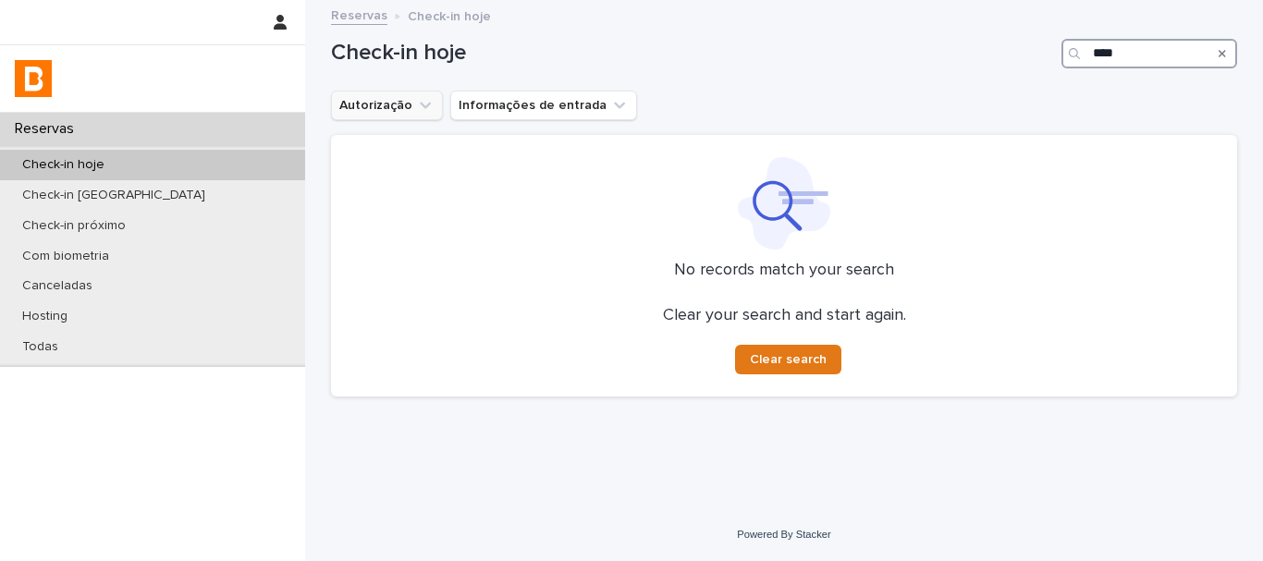
click at [1149, 55] on input "****" at bounding box center [1150, 54] width 176 height 30
type input "**********"
click at [1113, 65] on input "**********" at bounding box center [1150, 54] width 176 height 30
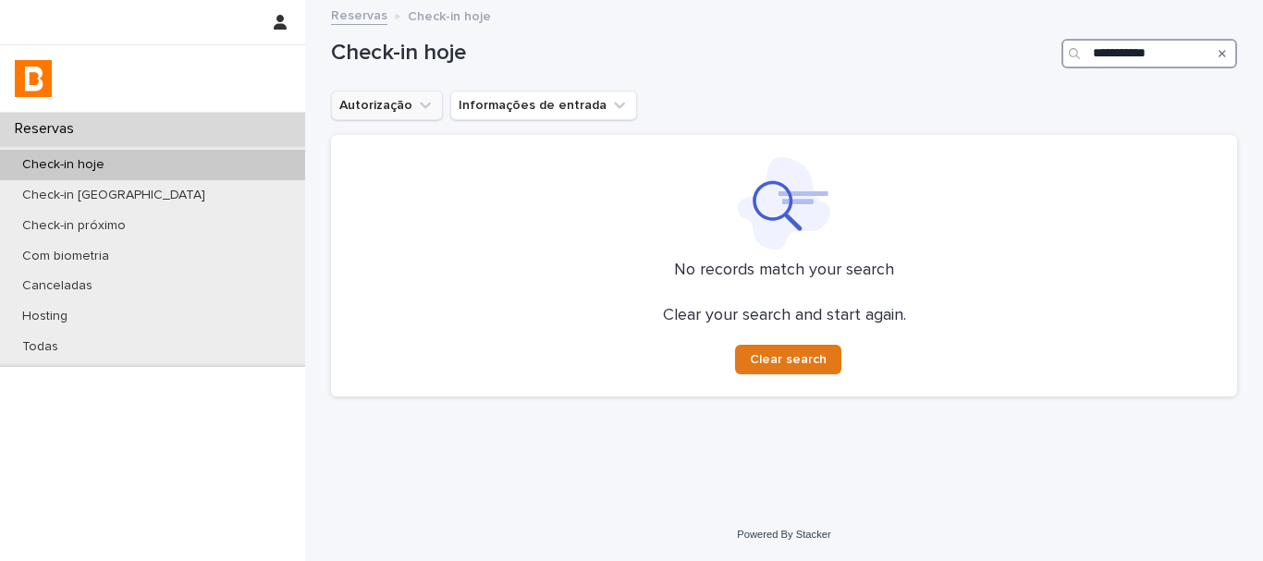
click at [1113, 65] on input "**********" at bounding box center [1150, 54] width 176 height 30
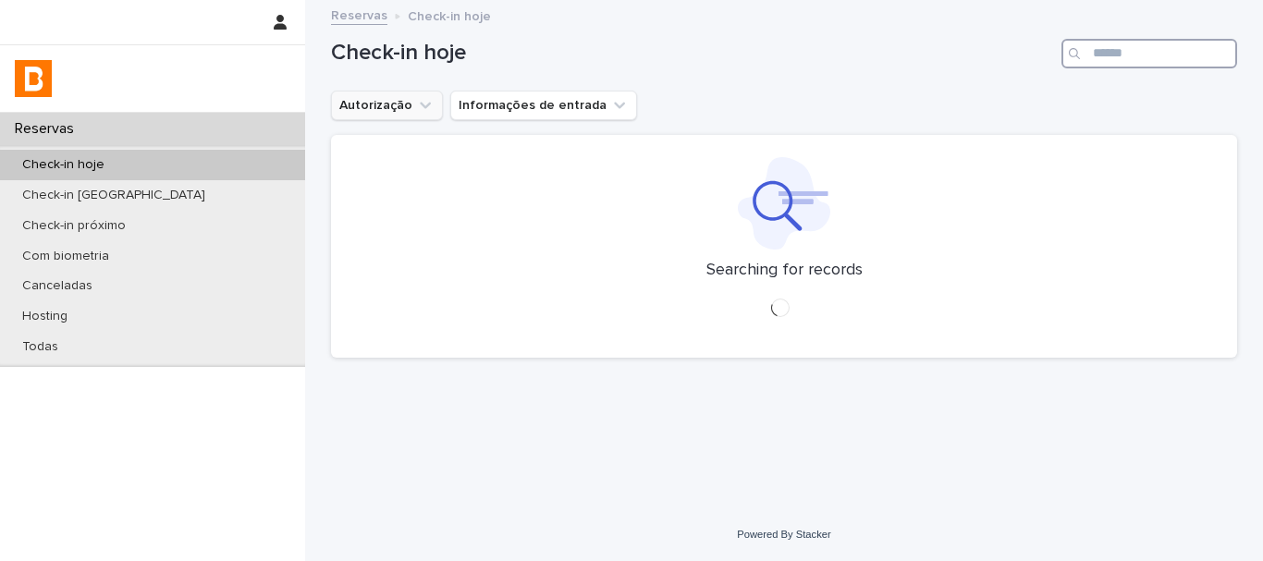
click at [1113, 65] on input "Search" at bounding box center [1150, 54] width 176 height 30
click at [1101, 94] on div "Autorização Informações de entrada" at bounding box center [784, 106] width 906 height 30
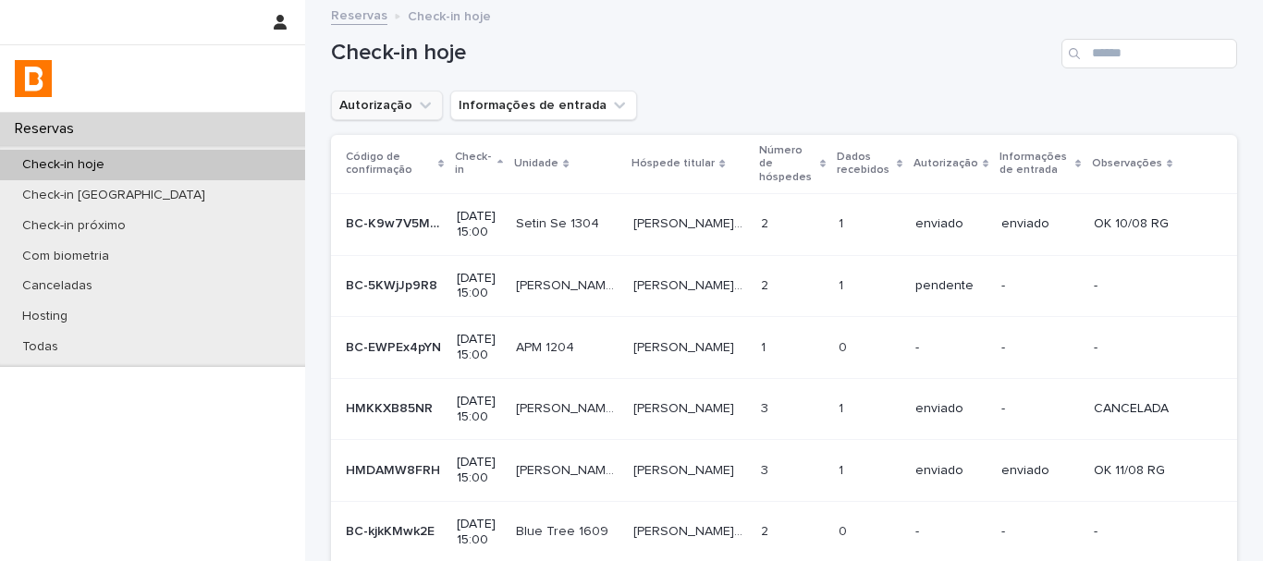
click at [781, 31] on div "Check-in hoje" at bounding box center [784, 46] width 906 height 89
click at [1167, 69] on div "Check-in hoje" at bounding box center [784, 46] width 906 height 89
click at [1162, 59] on input "Search" at bounding box center [1150, 54] width 176 height 30
click at [709, 58] on h1 "Check-in hoje" at bounding box center [692, 53] width 723 height 27
click at [819, 101] on div "Autorização Informações de entrada" at bounding box center [784, 106] width 906 height 30
